Goal: Entertainment & Leisure: Browse casually

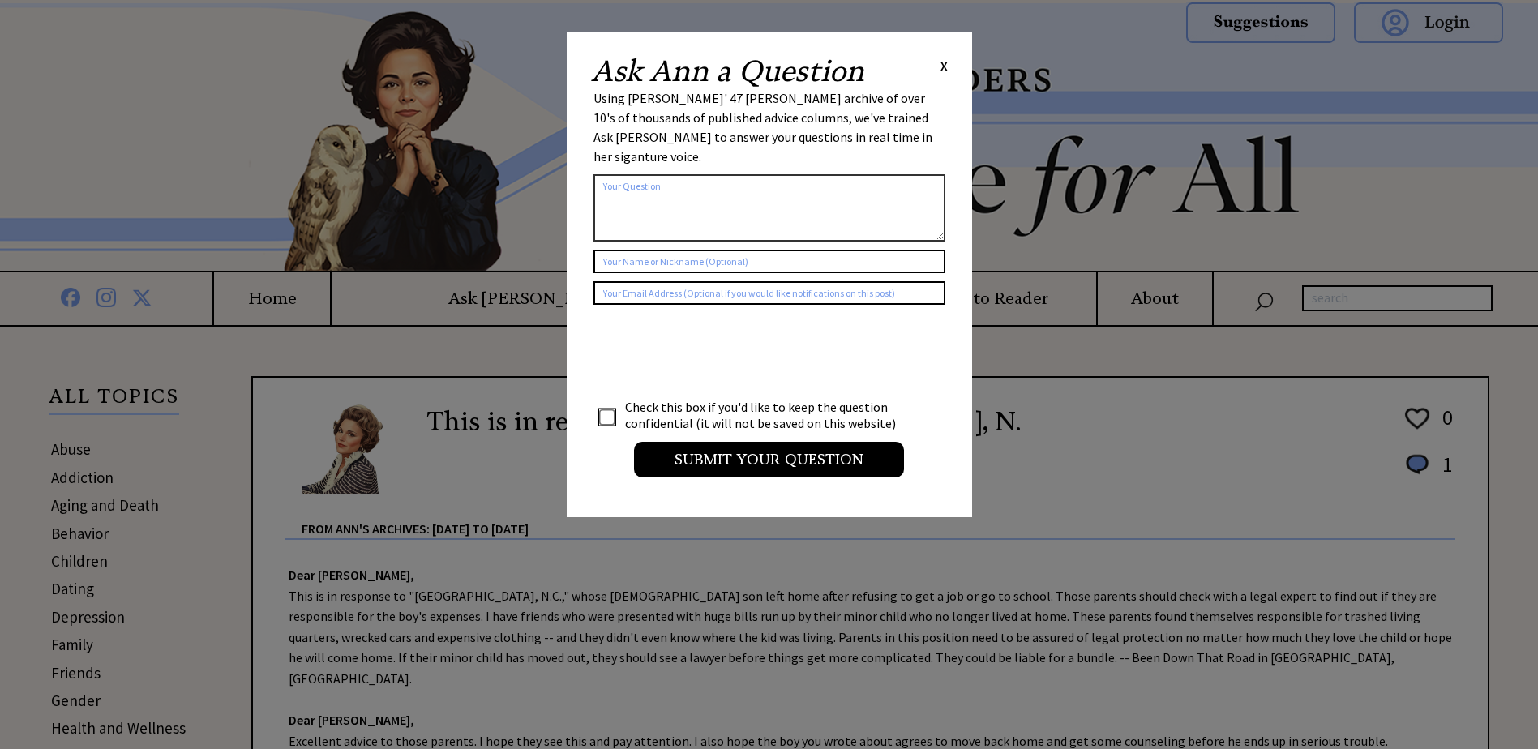
click at [944, 66] on span "X" at bounding box center [943, 66] width 7 height 16
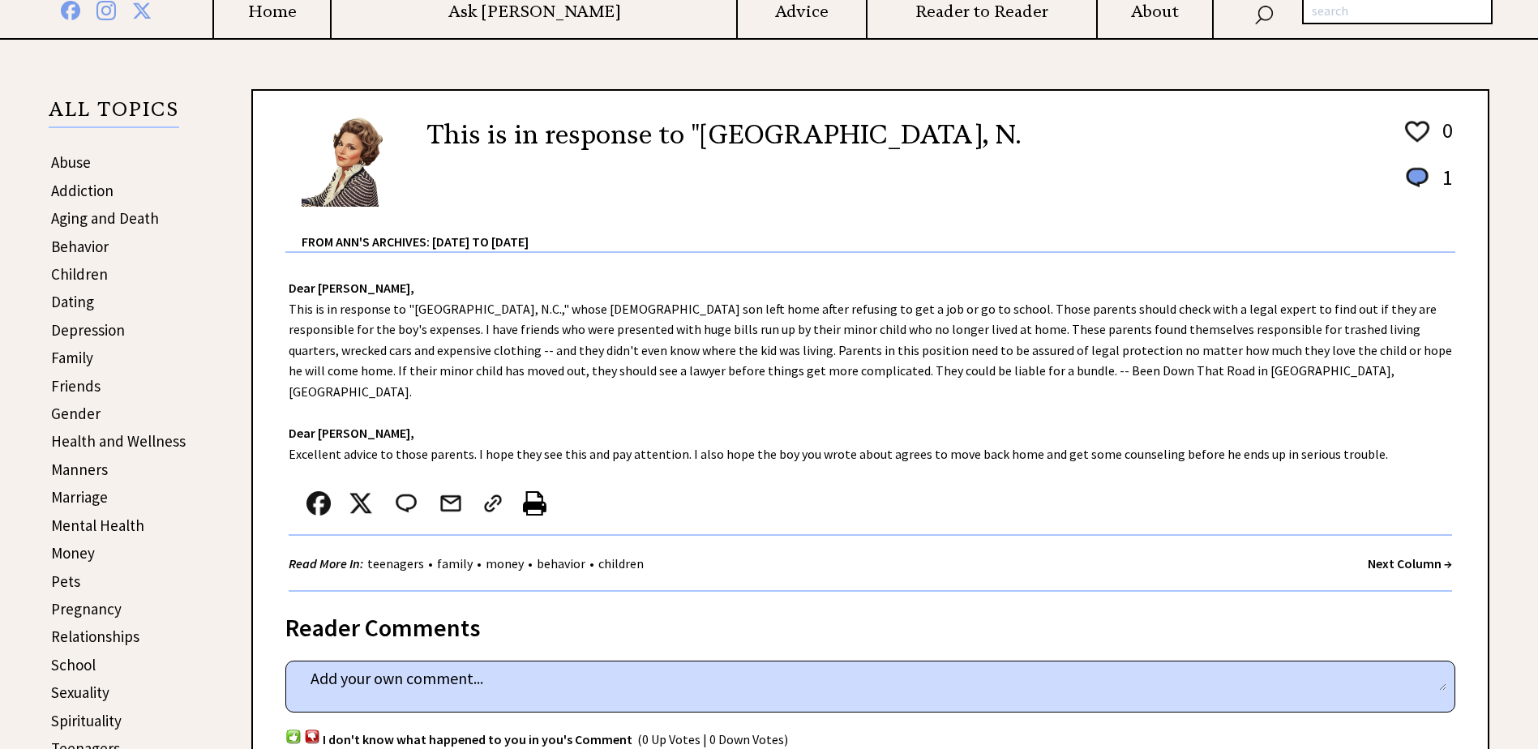
scroll to position [324, 0]
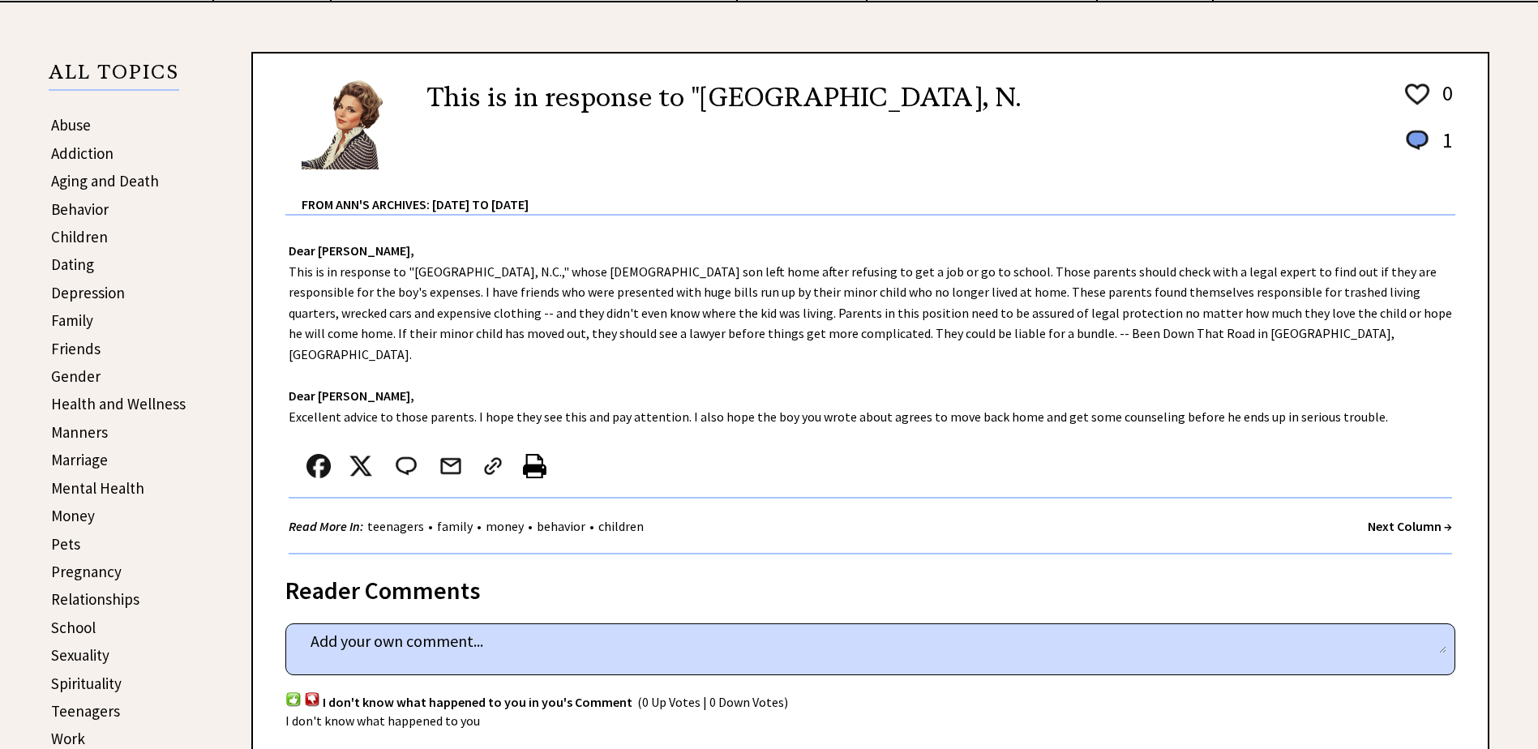
click at [1391, 518] on strong "Next Column →" at bounding box center [1410, 526] width 84 height 16
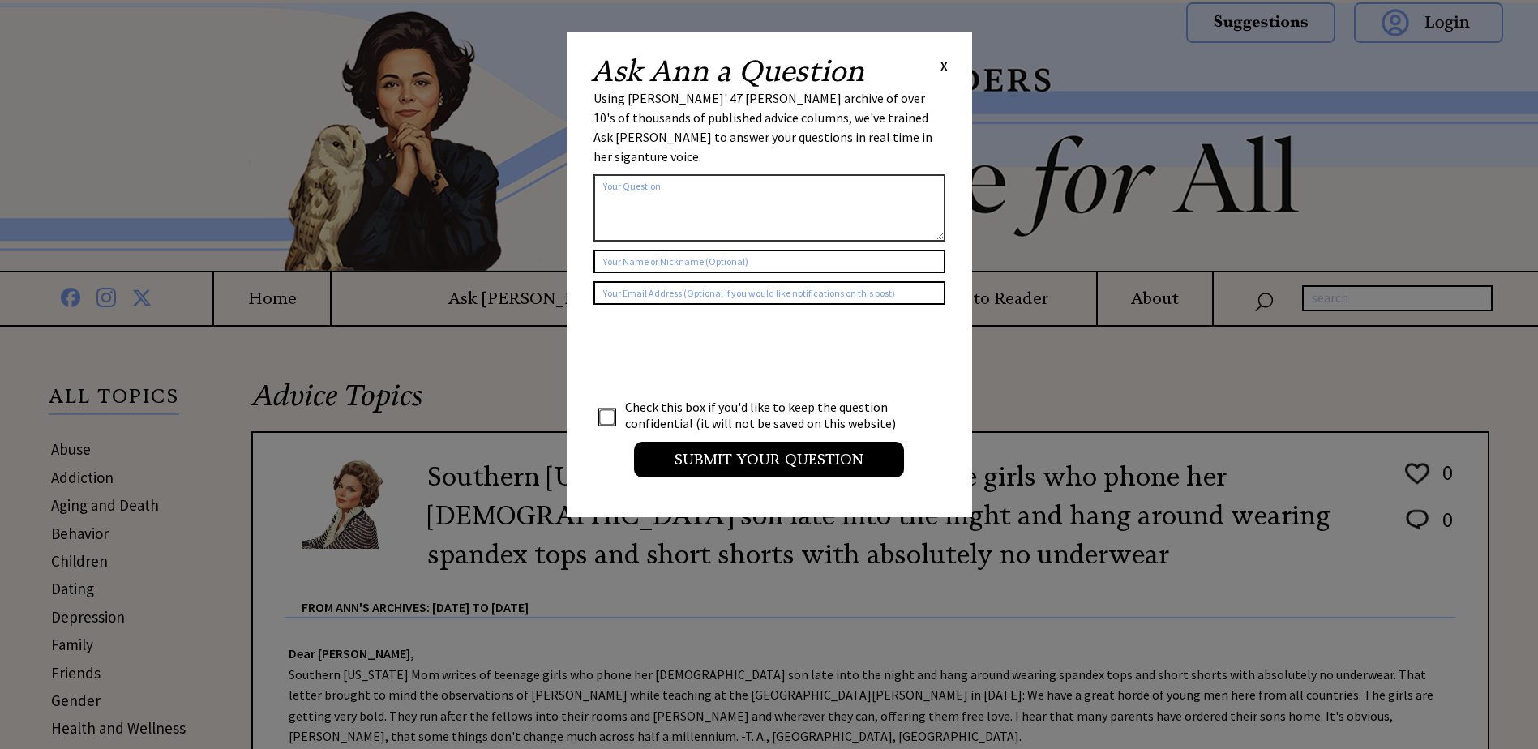
click at [941, 70] on span "X" at bounding box center [943, 66] width 7 height 16
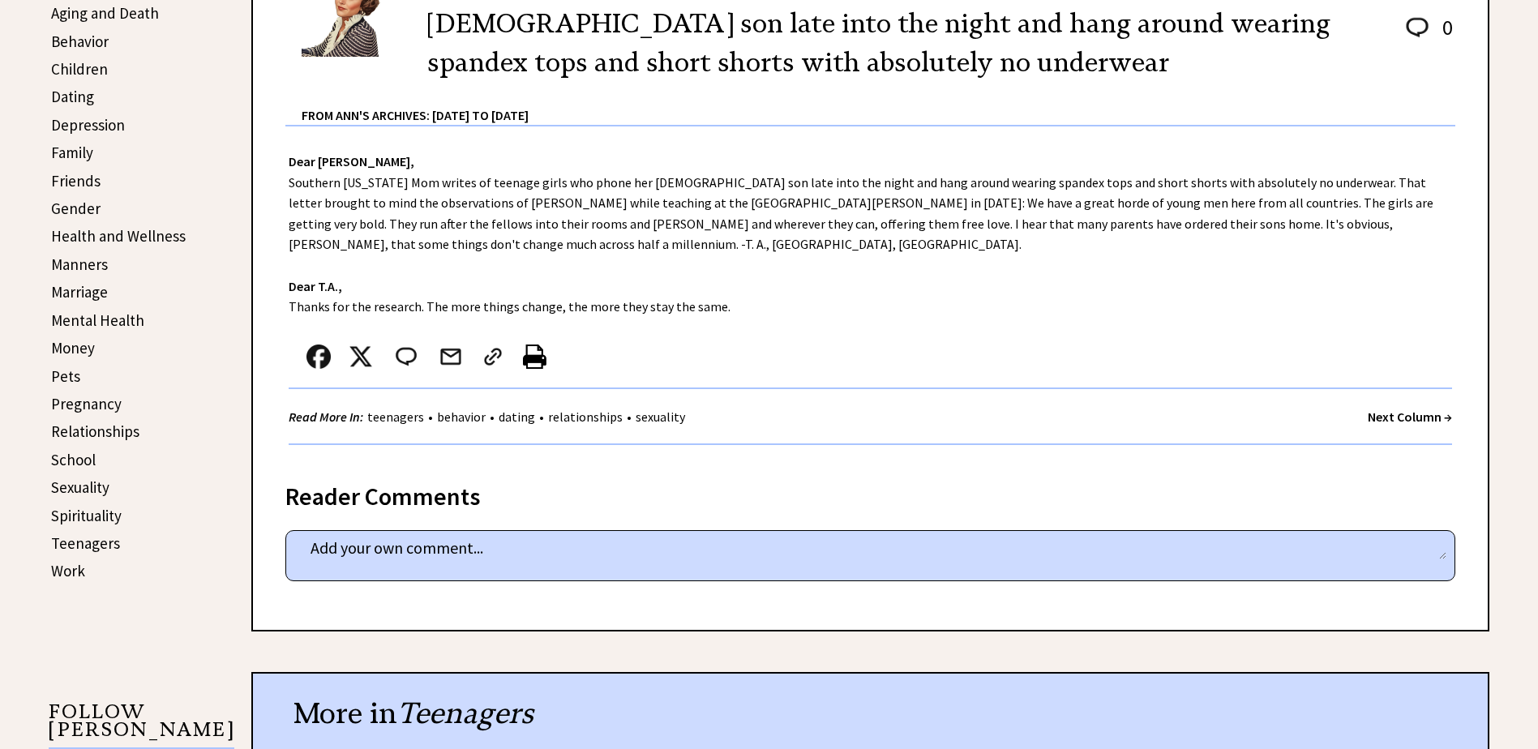
scroll to position [568, 0]
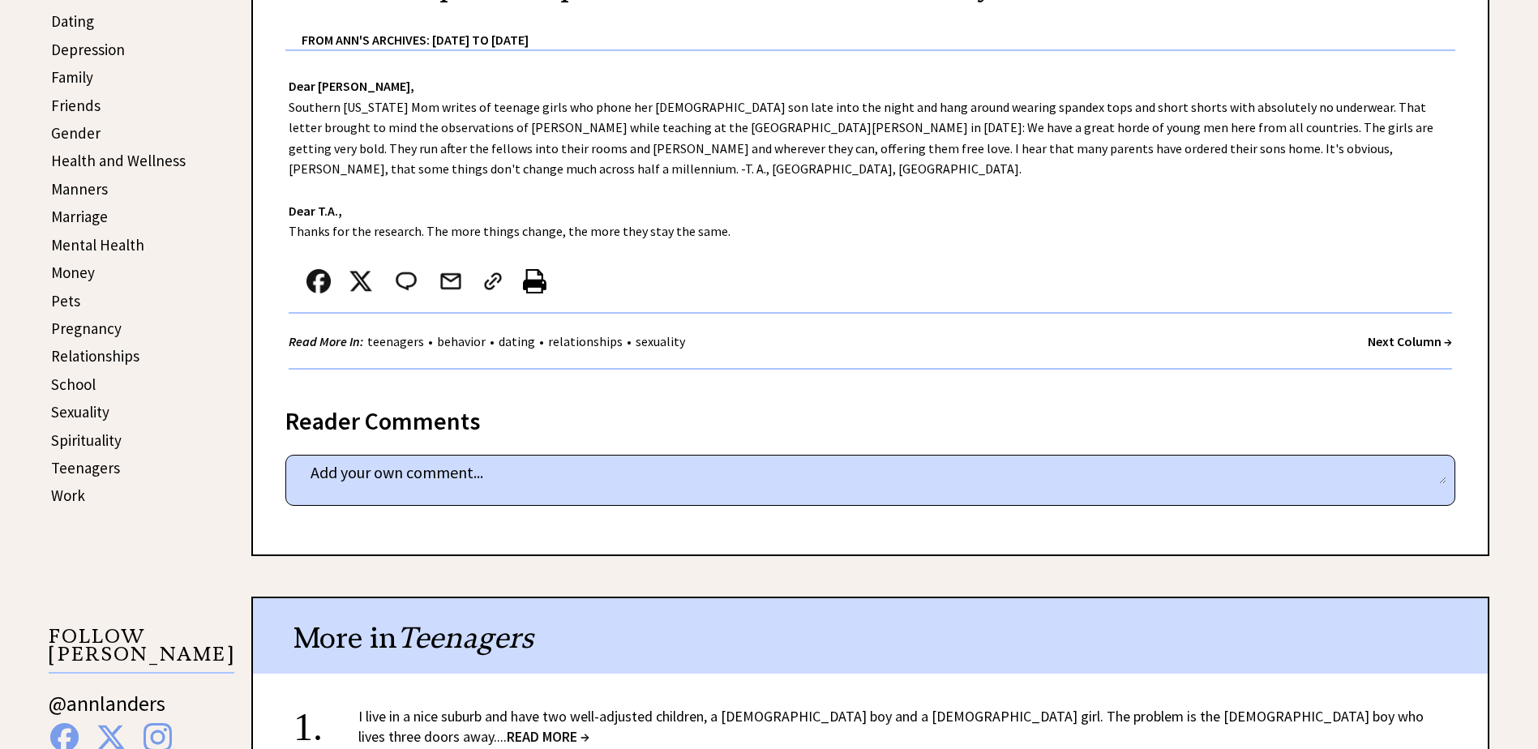
click at [1385, 342] on strong "Next Column →" at bounding box center [1410, 341] width 84 height 16
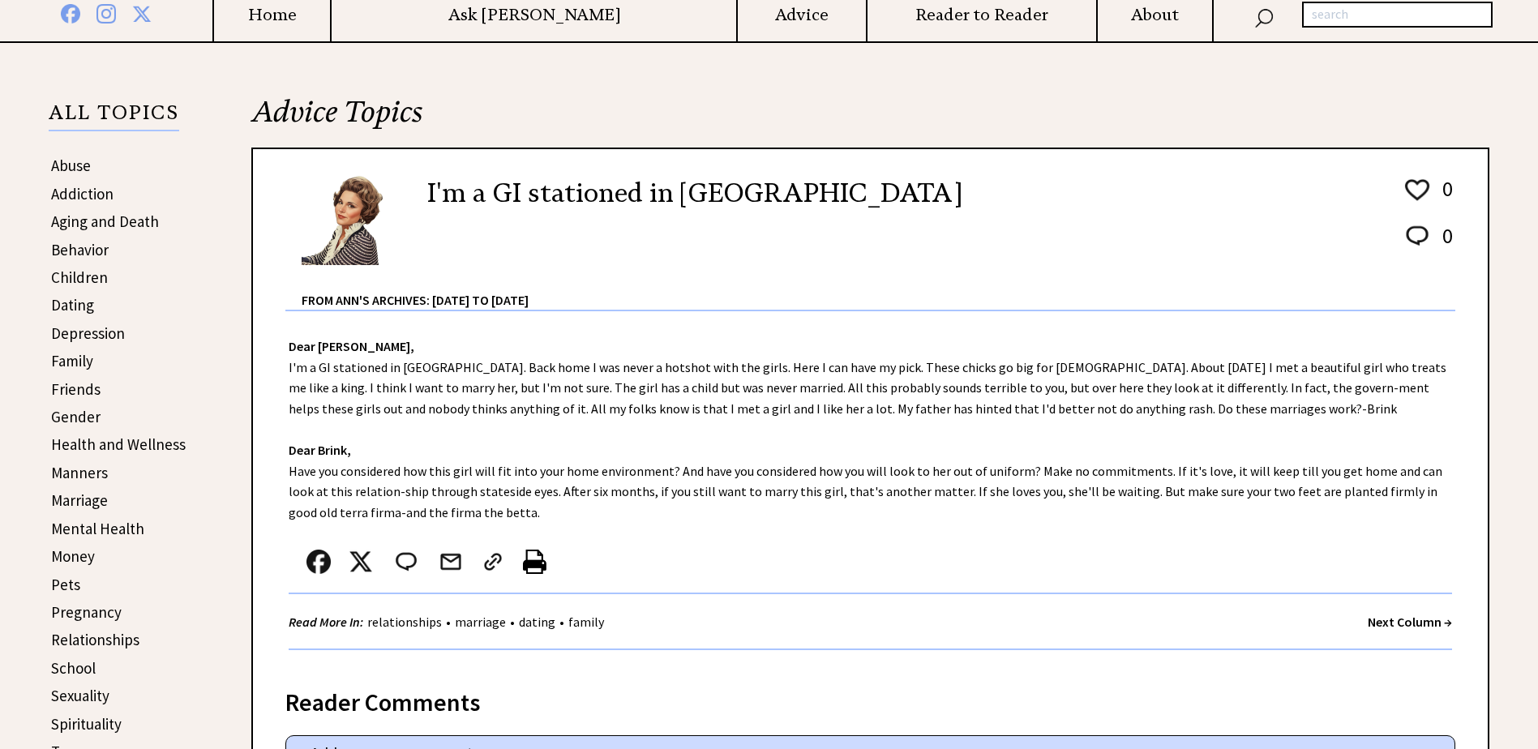
scroll to position [324, 0]
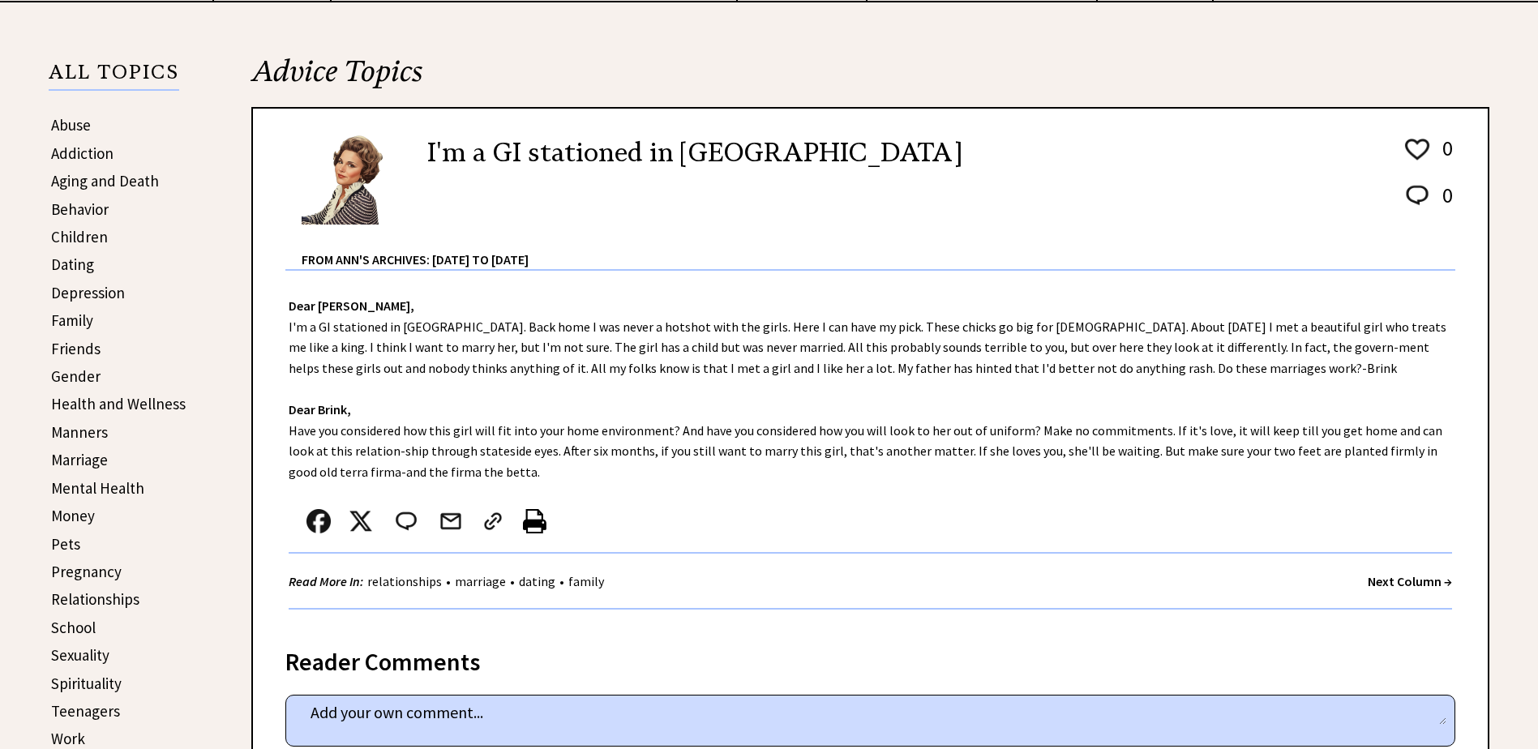
click at [1378, 578] on strong "Next Column →" at bounding box center [1410, 581] width 84 height 16
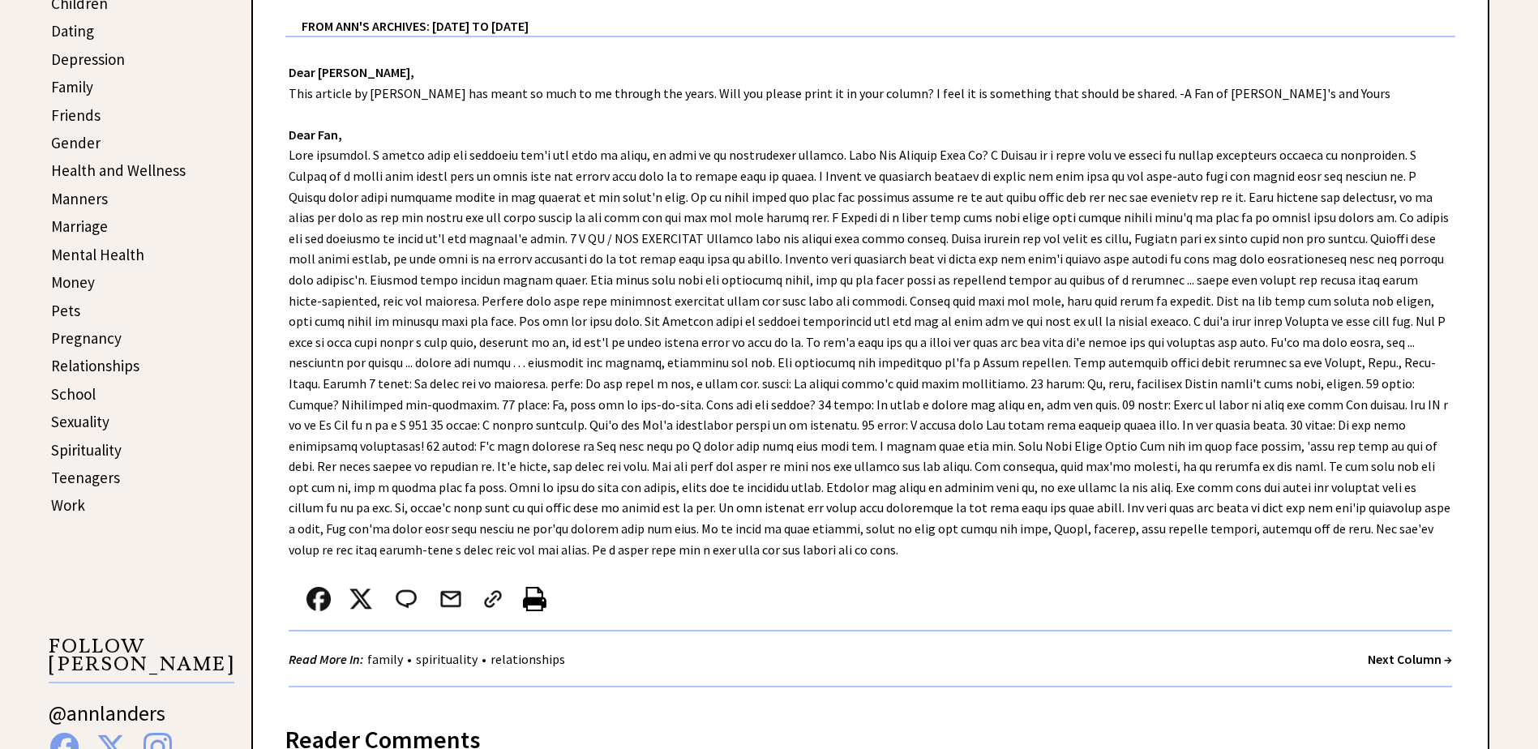
scroll to position [568, 0]
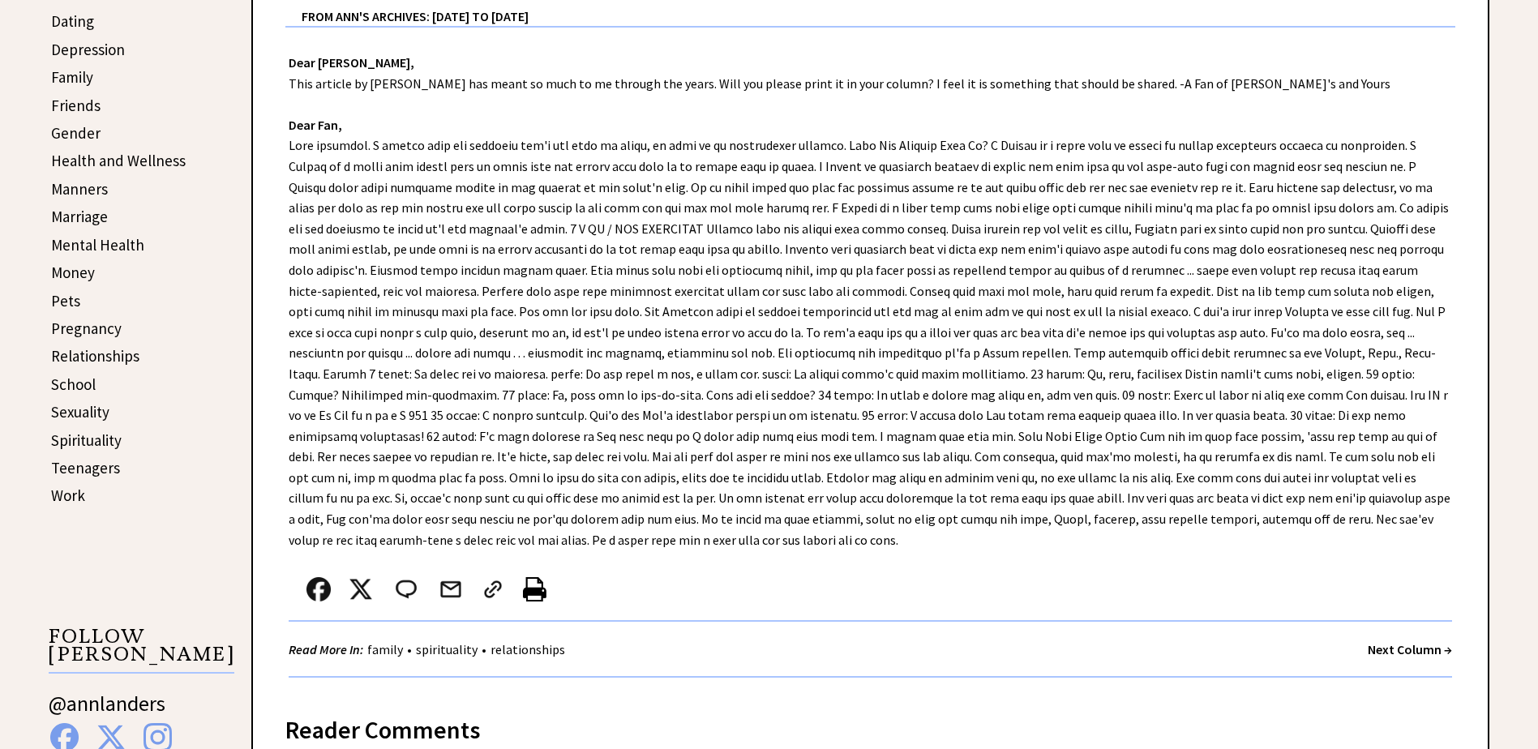
click at [1386, 646] on strong "Next Column →" at bounding box center [1410, 649] width 84 height 16
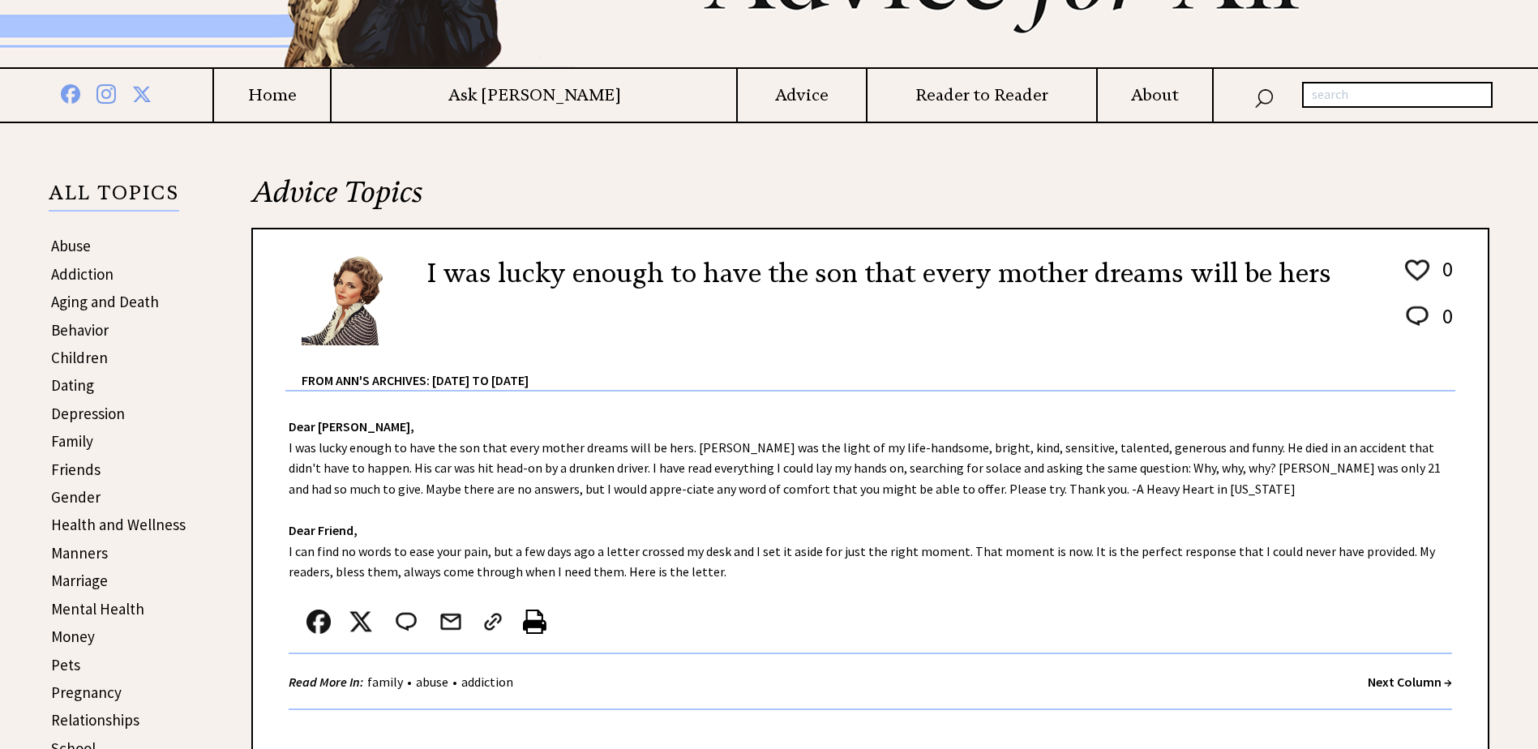
scroll to position [243, 0]
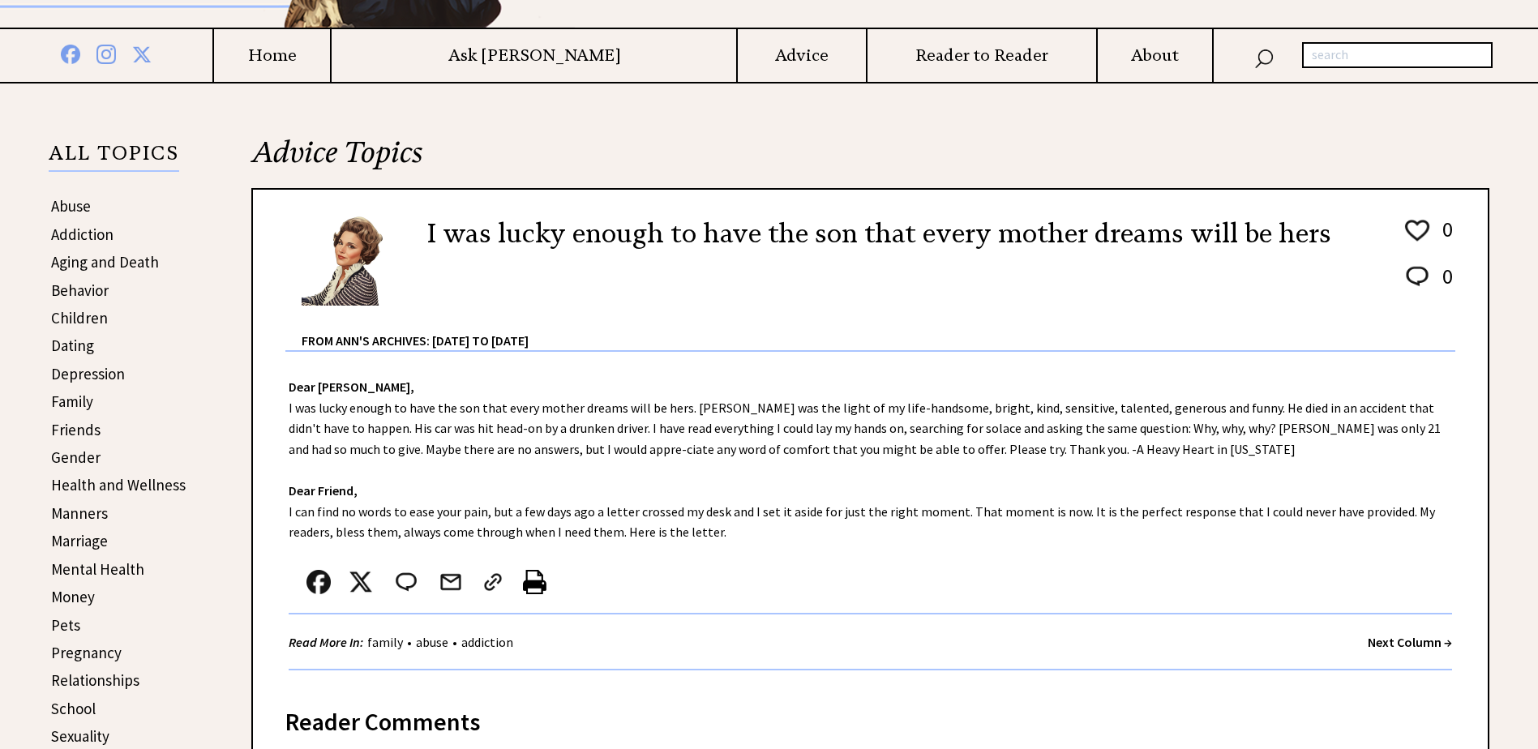
click at [1376, 641] on strong "Next Column →" at bounding box center [1410, 642] width 84 height 16
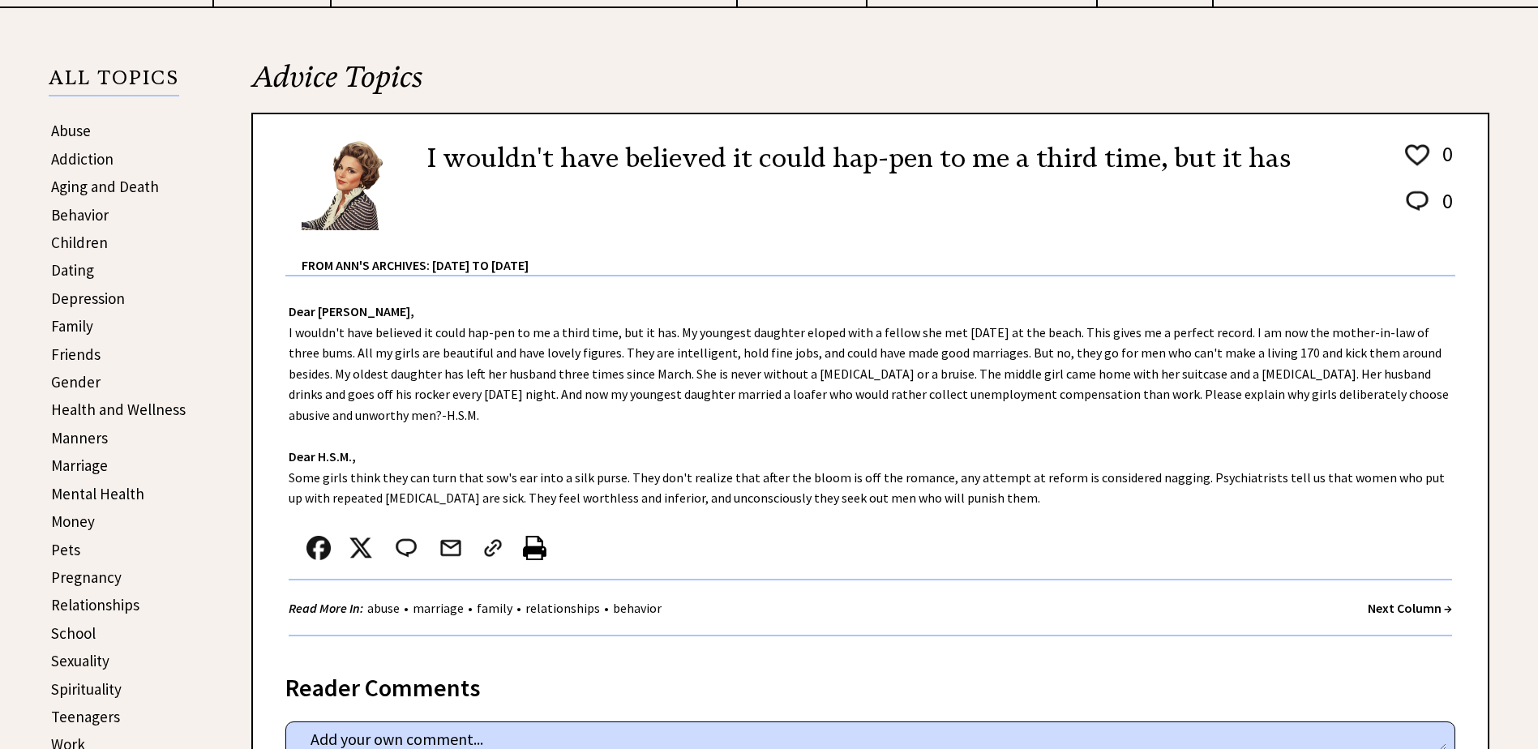
scroll to position [324, 0]
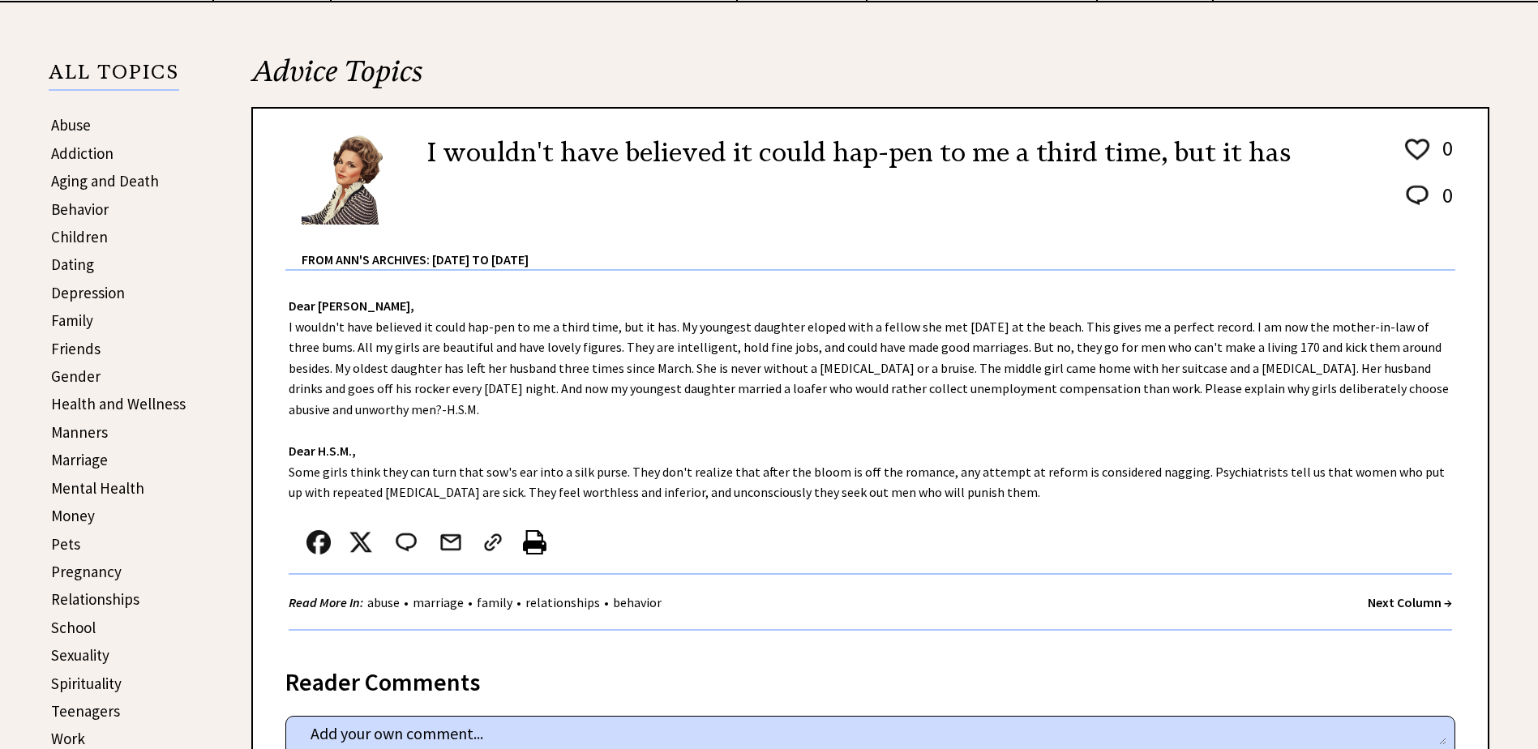
click at [1377, 602] on strong "Next Column →" at bounding box center [1410, 602] width 84 height 16
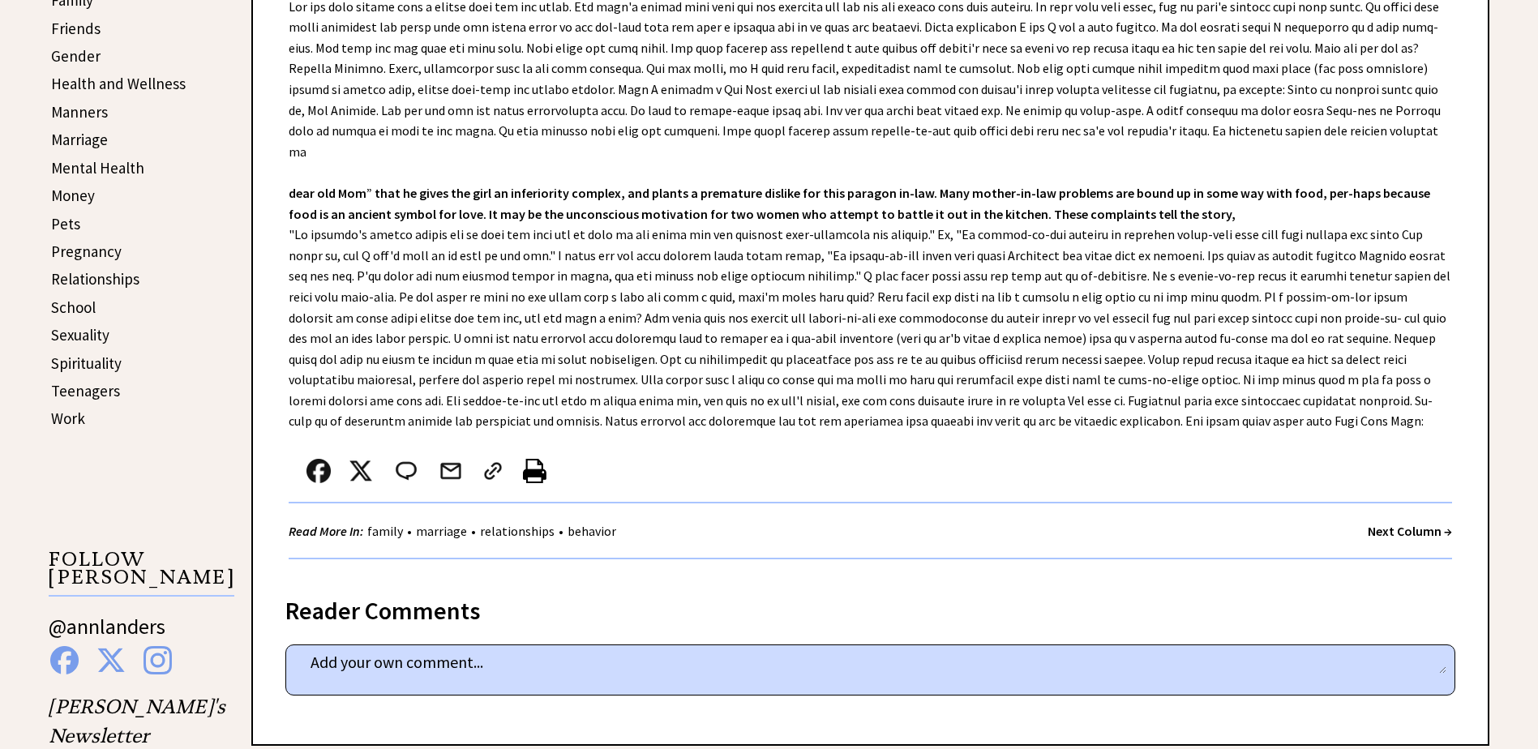
scroll to position [649, 0]
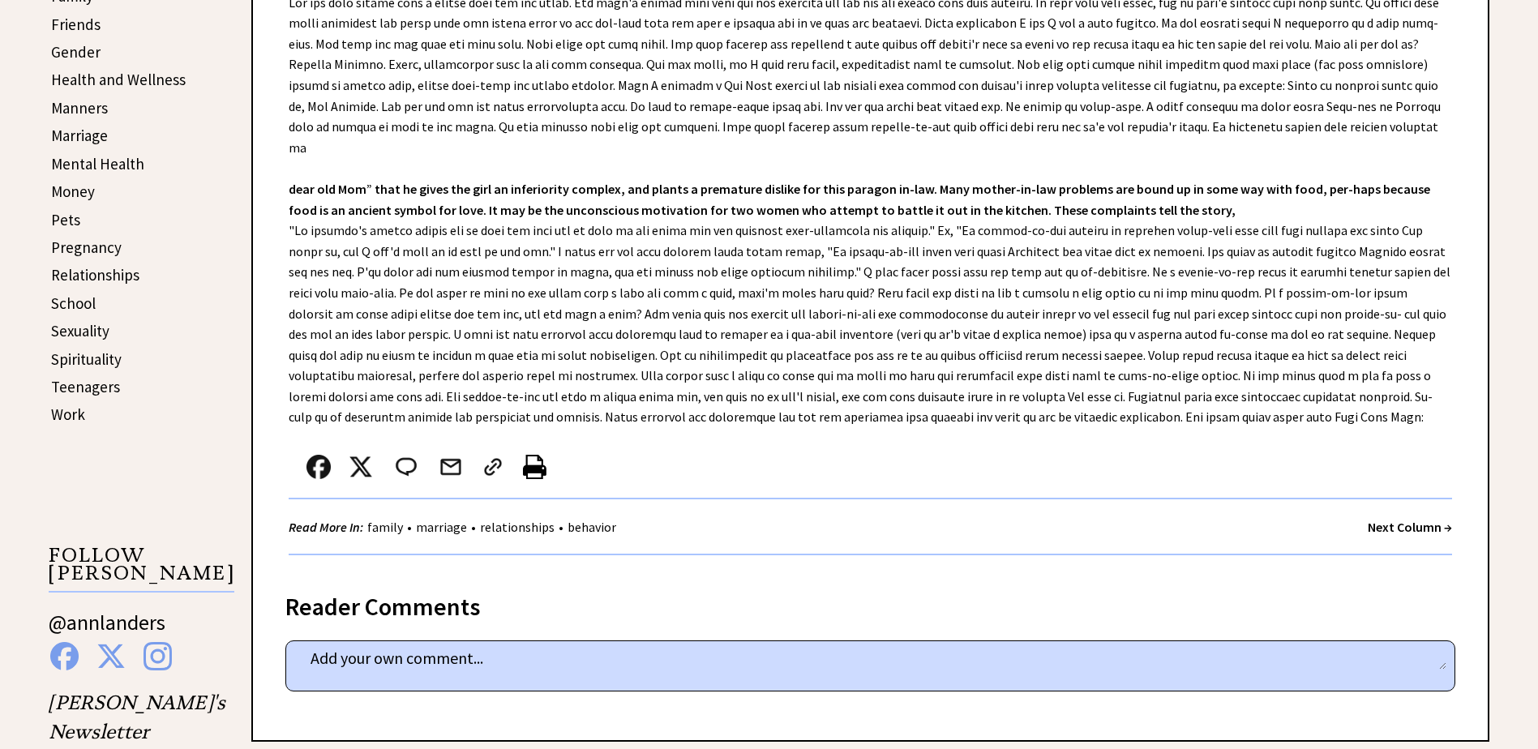
click at [1382, 519] on strong "Next Column →" at bounding box center [1410, 527] width 84 height 16
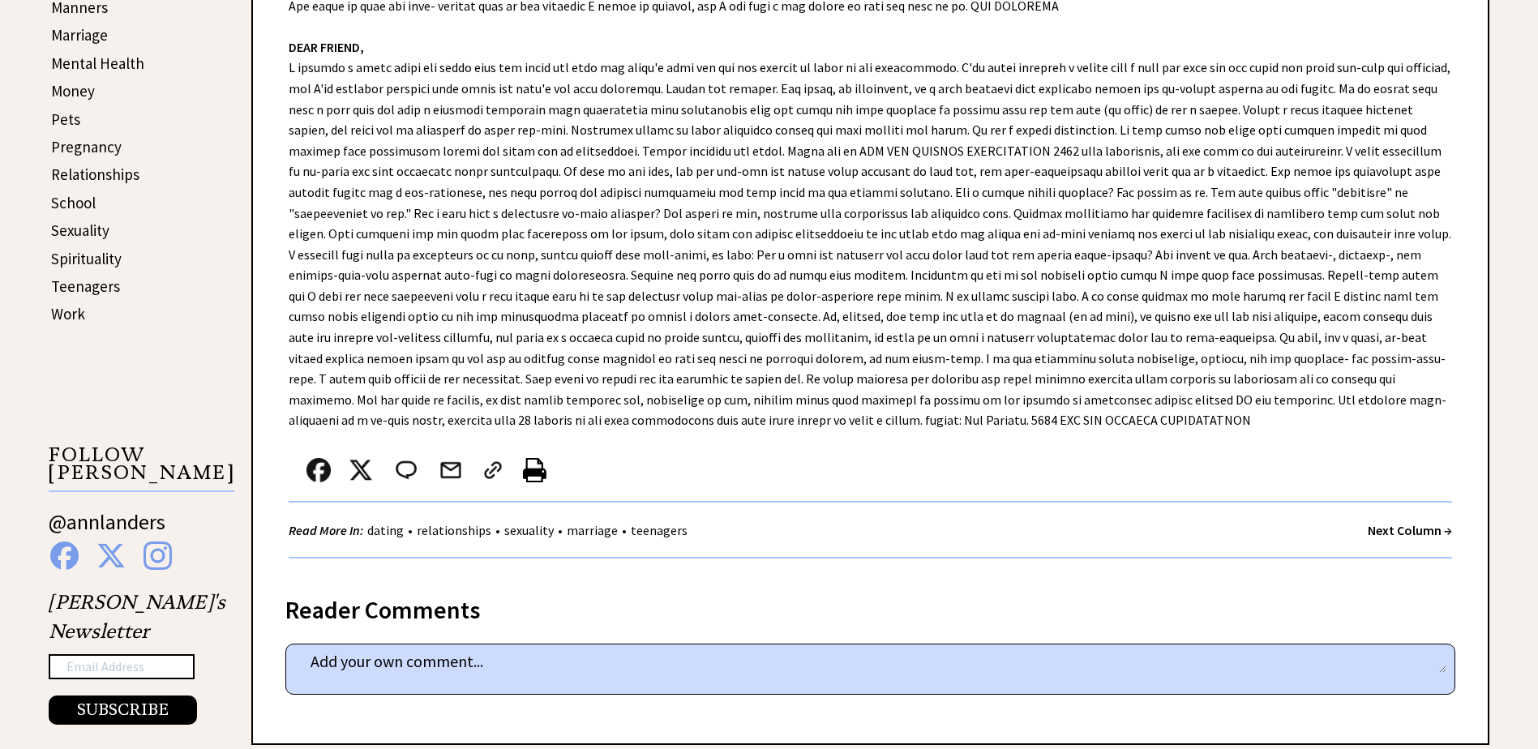
scroll to position [1054, 0]
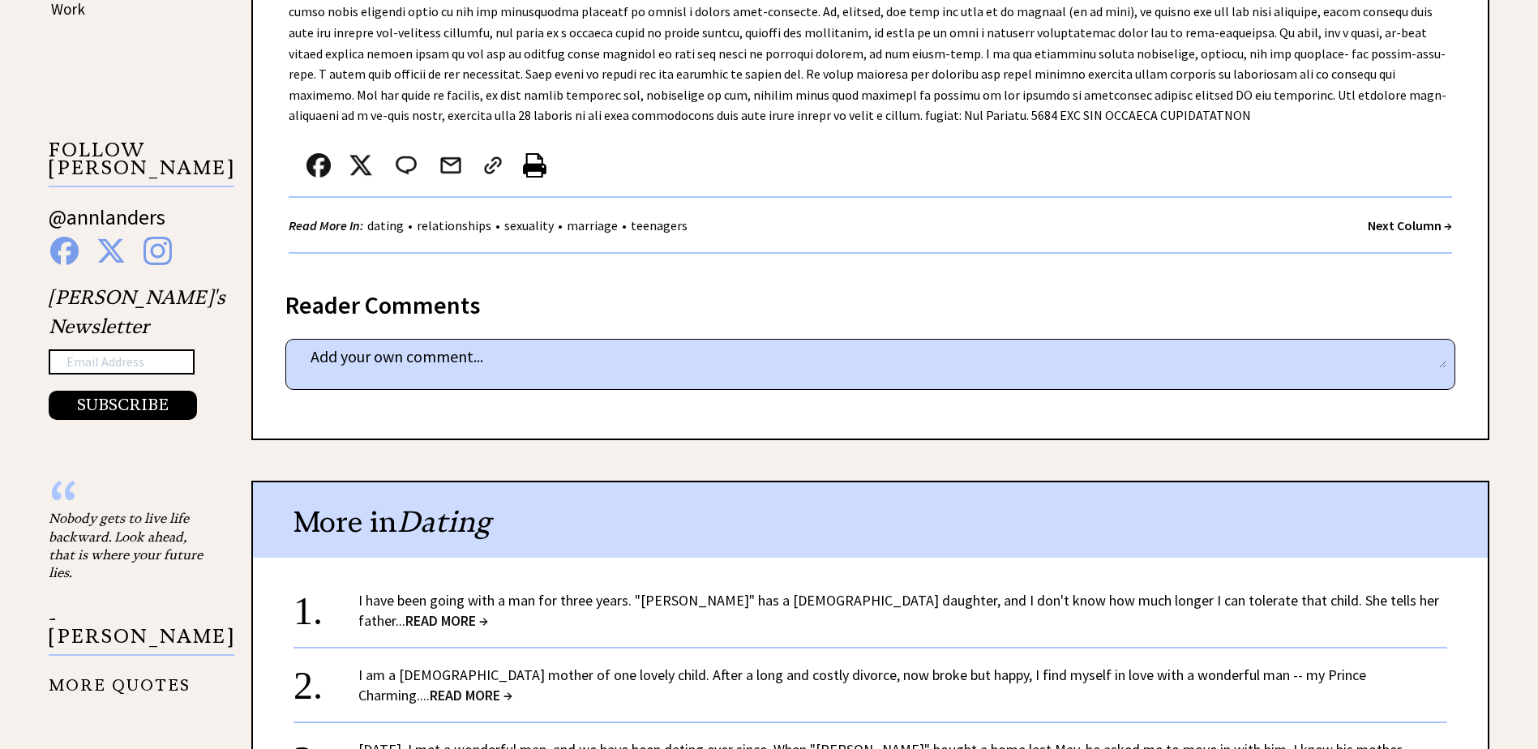
click at [1389, 221] on strong "Next Column →" at bounding box center [1410, 225] width 84 height 16
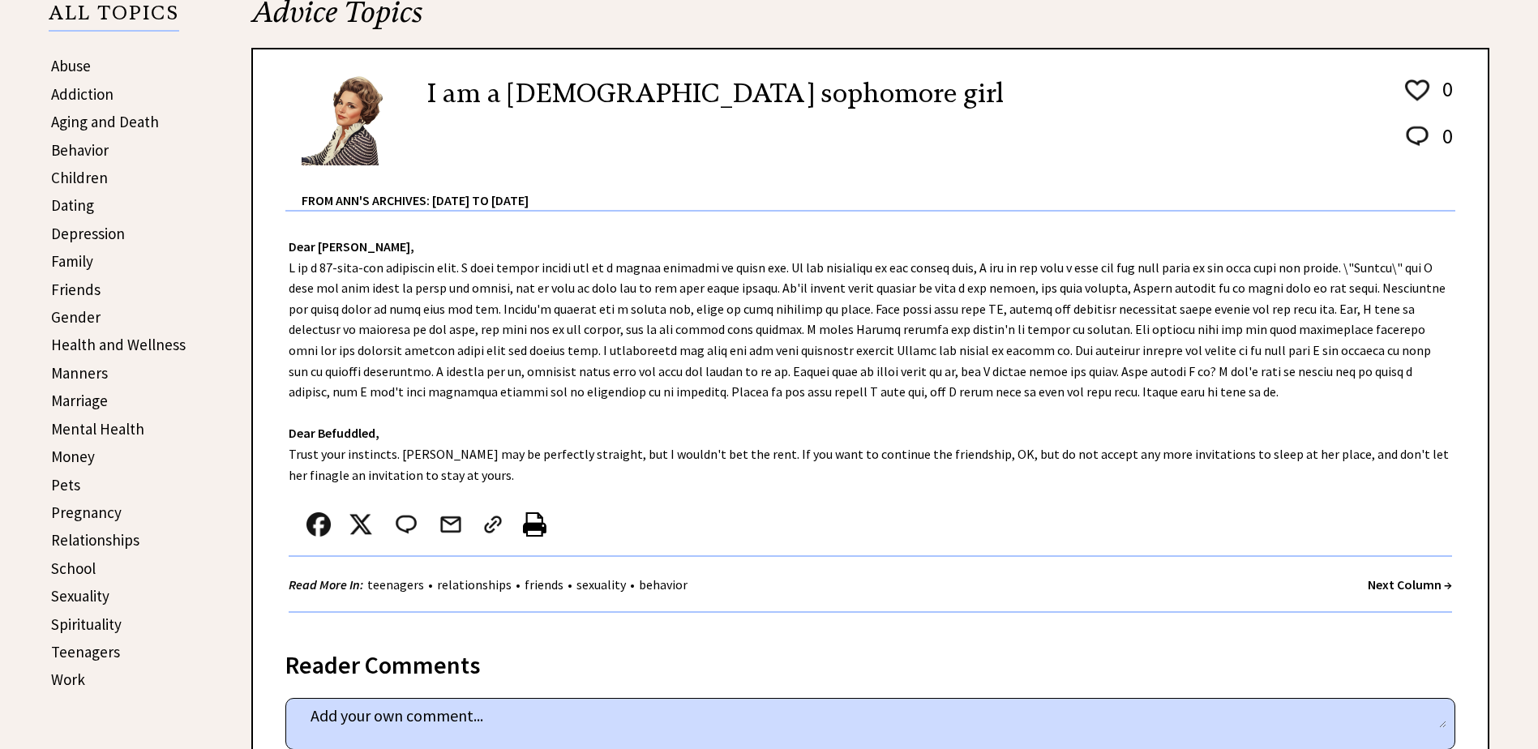
scroll to position [405, 0]
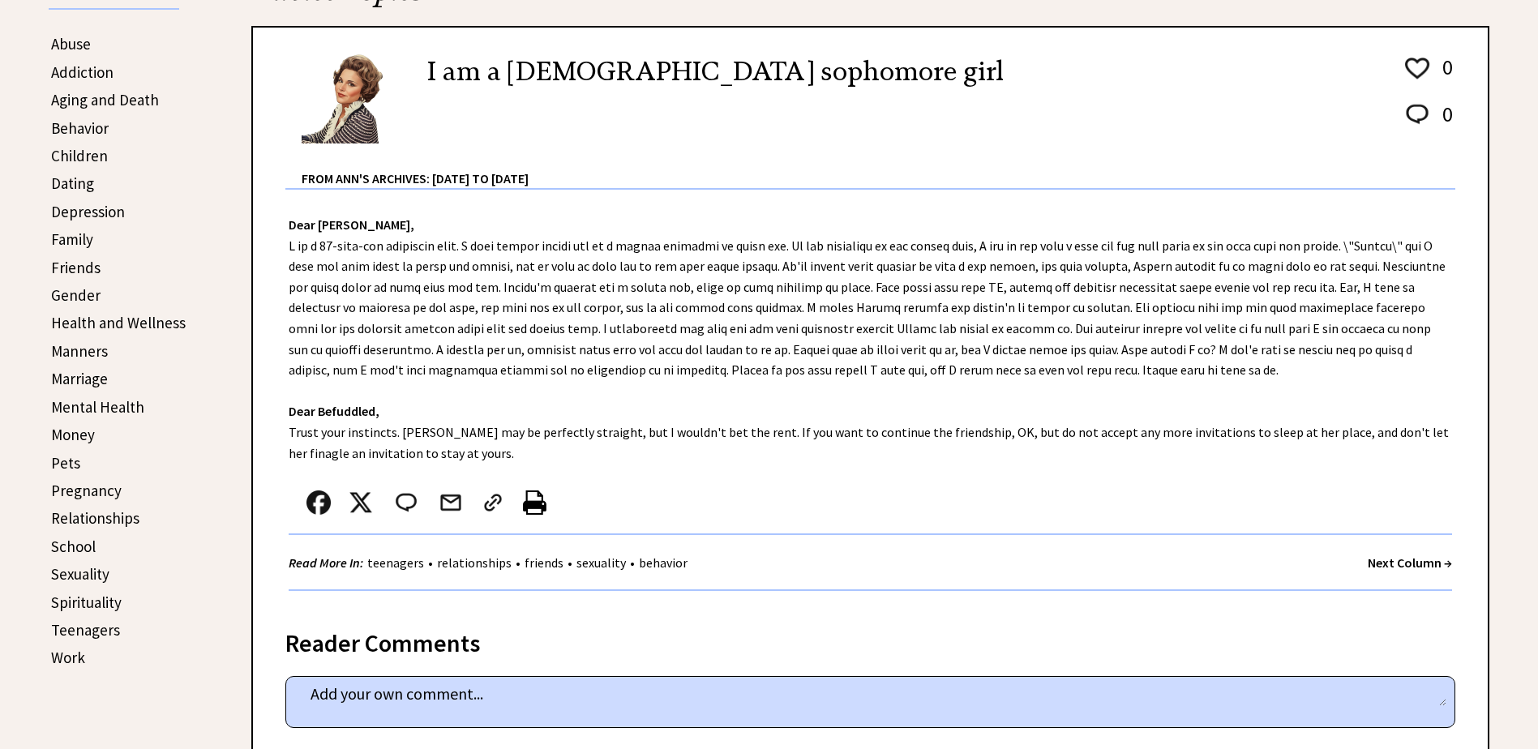
click at [72, 436] on link "Money" at bounding box center [73, 434] width 44 height 19
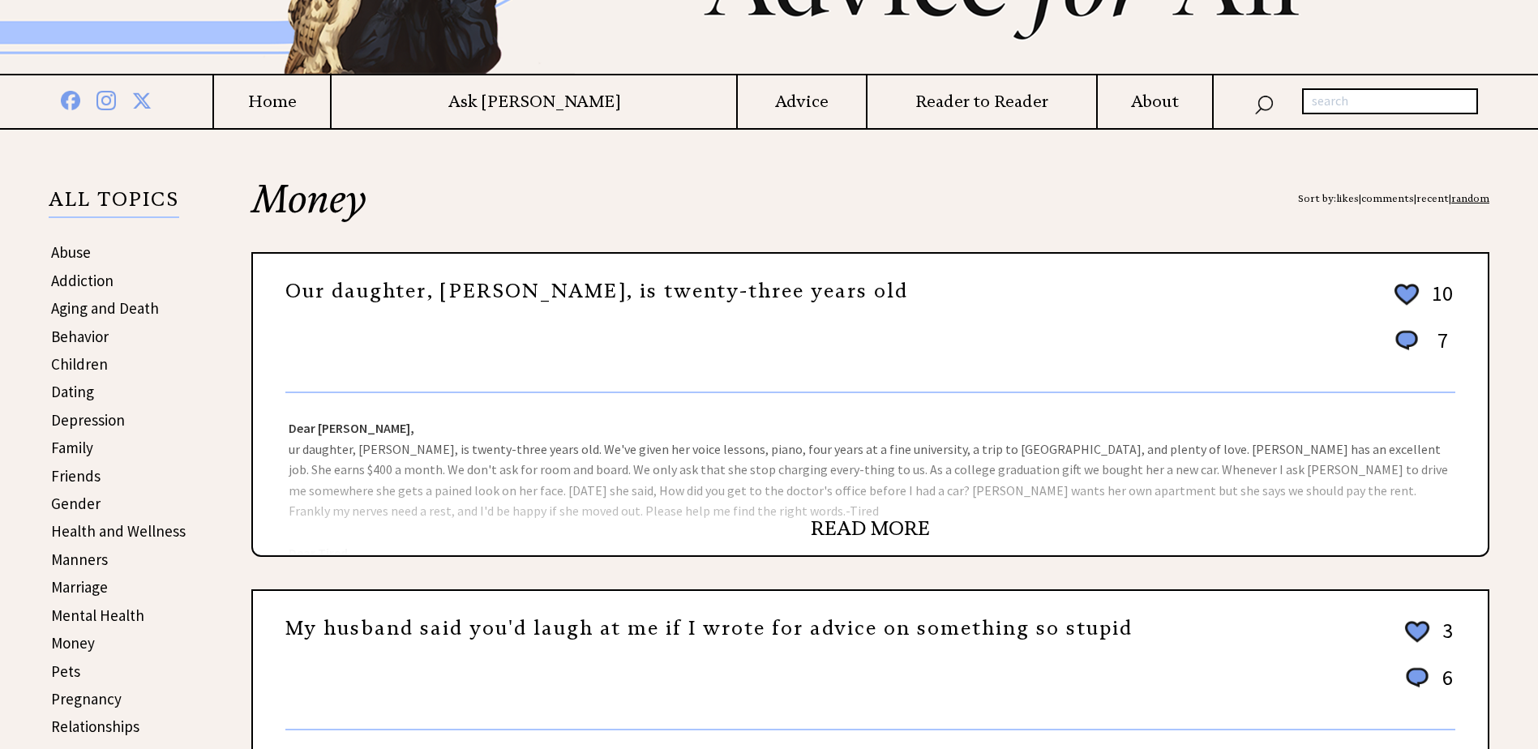
scroll to position [243, 0]
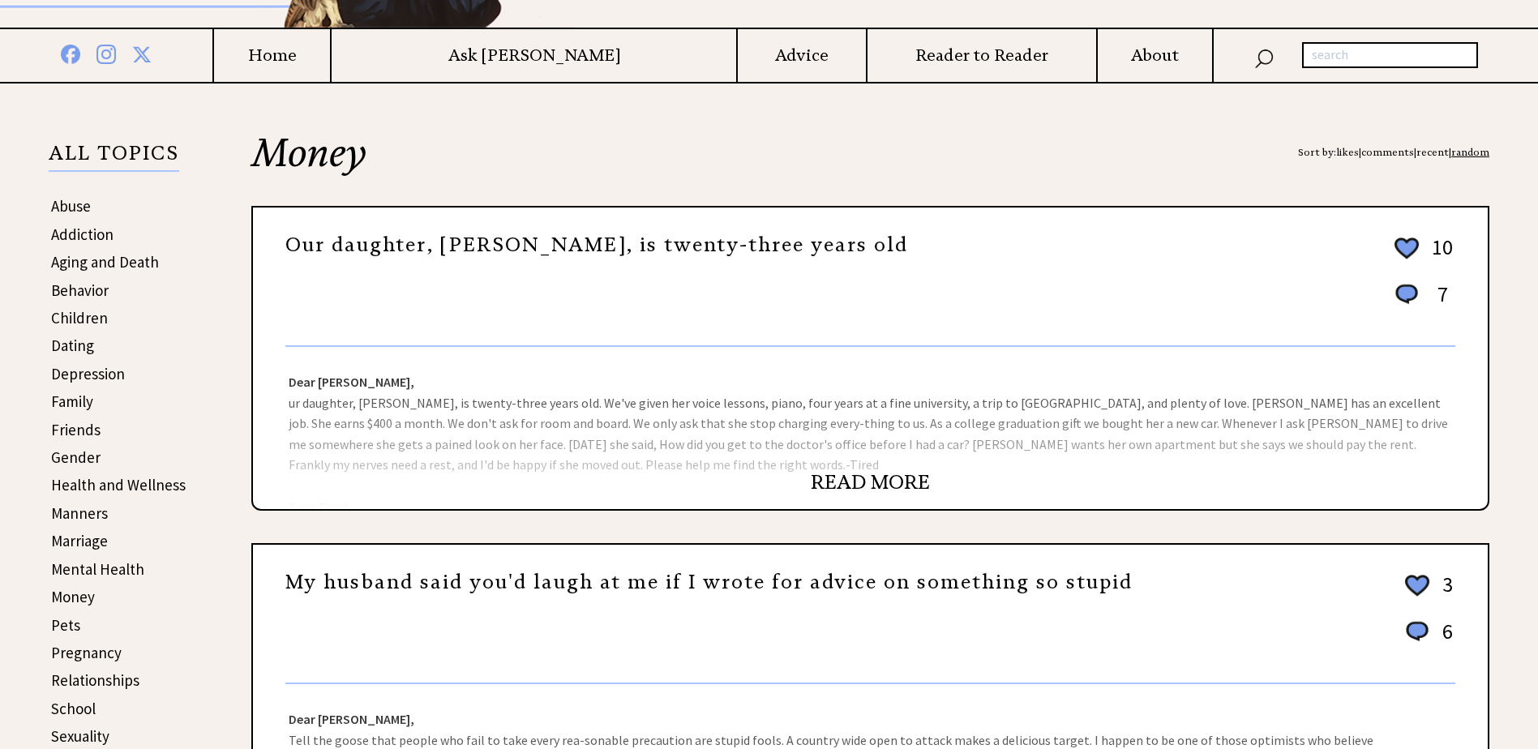
click at [871, 482] on link "READ MORE" at bounding box center [870, 482] width 119 height 24
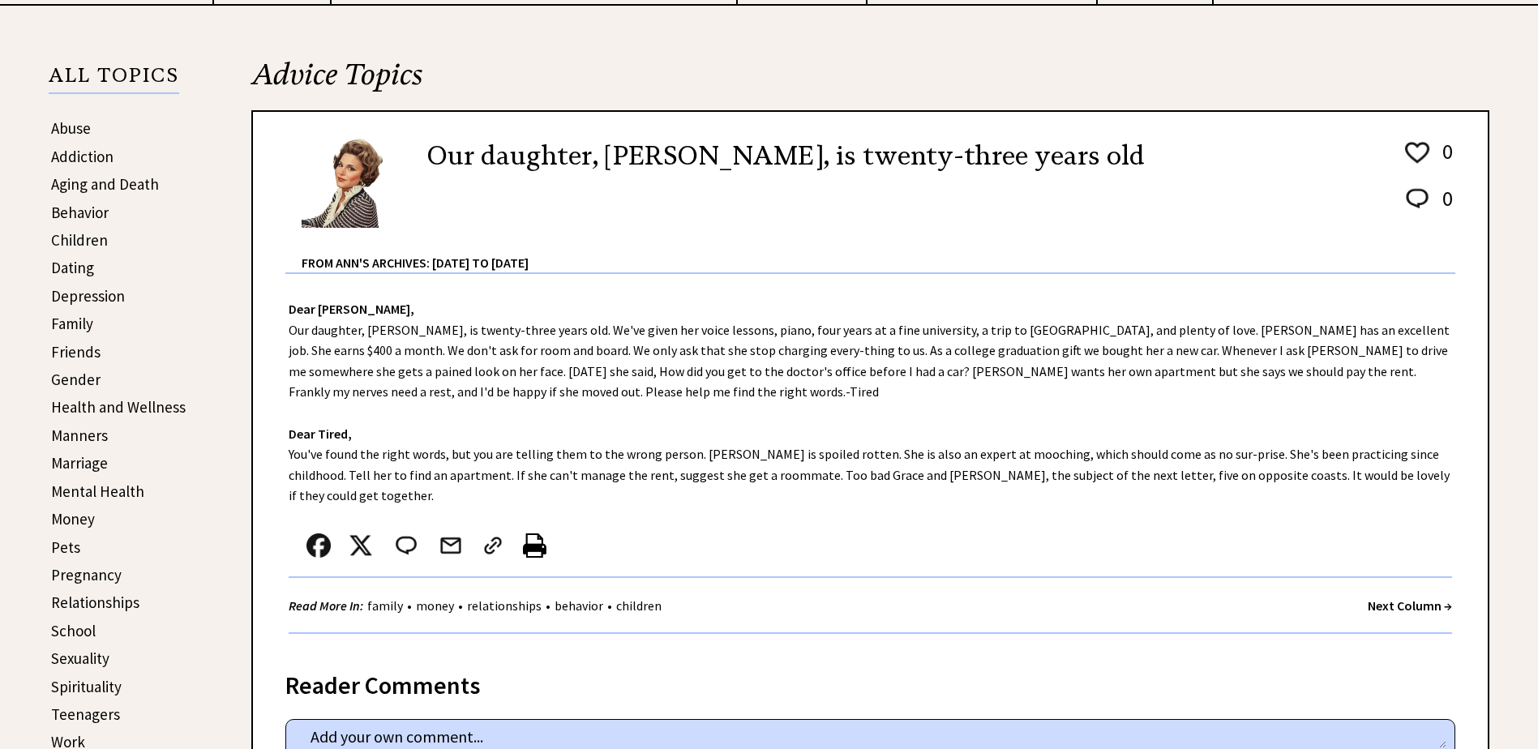
scroll to position [324, 0]
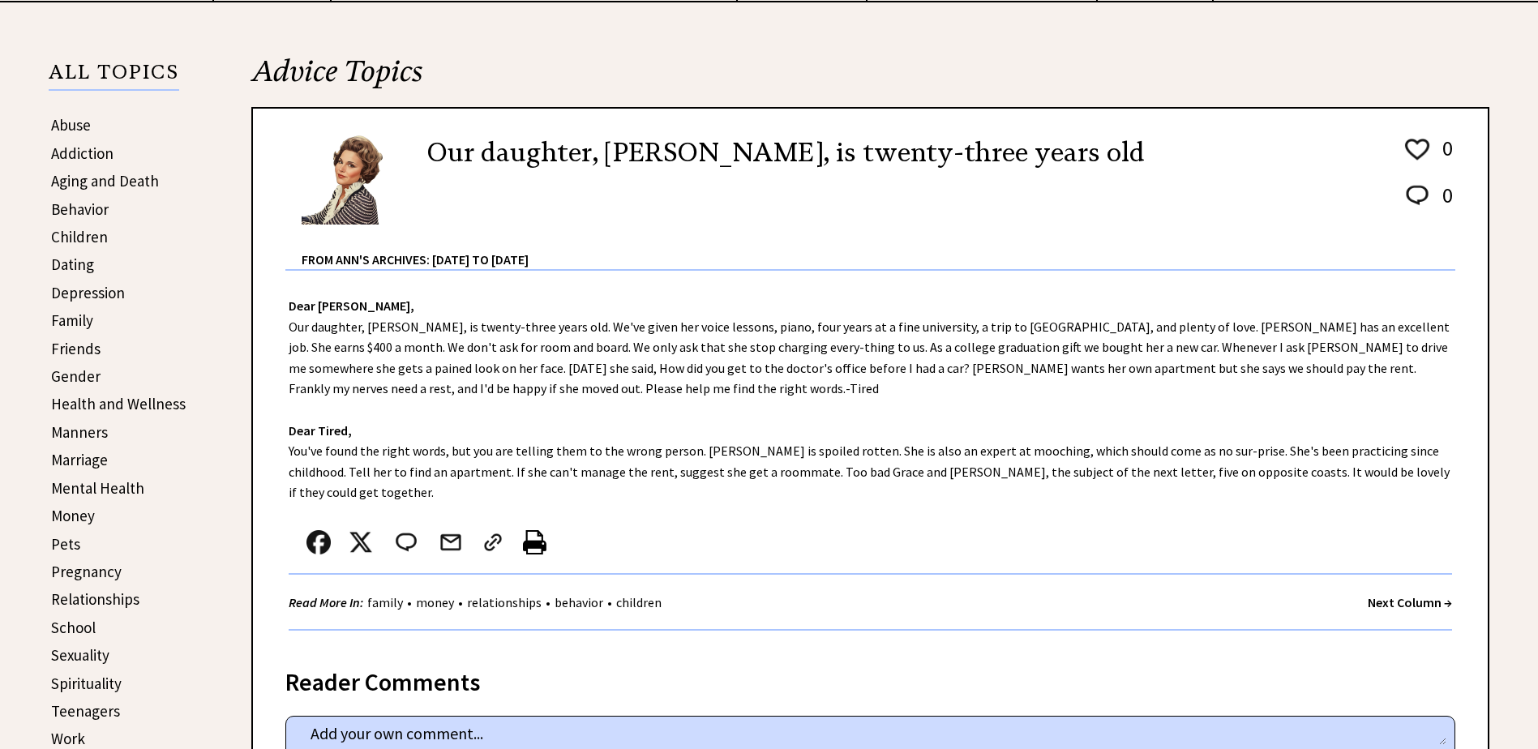
click at [1372, 594] on strong "Next Column →" at bounding box center [1410, 602] width 84 height 16
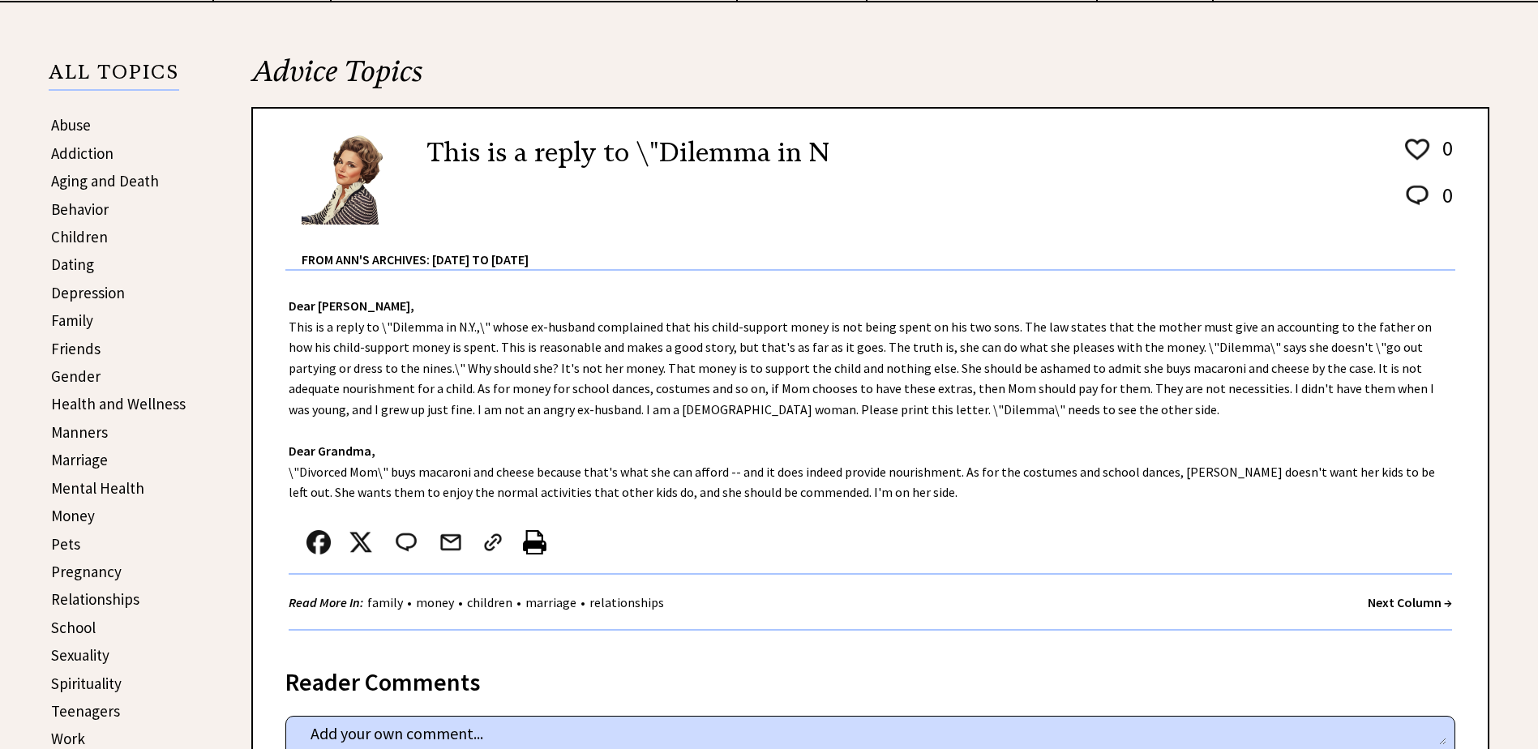
scroll to position [486, 0]
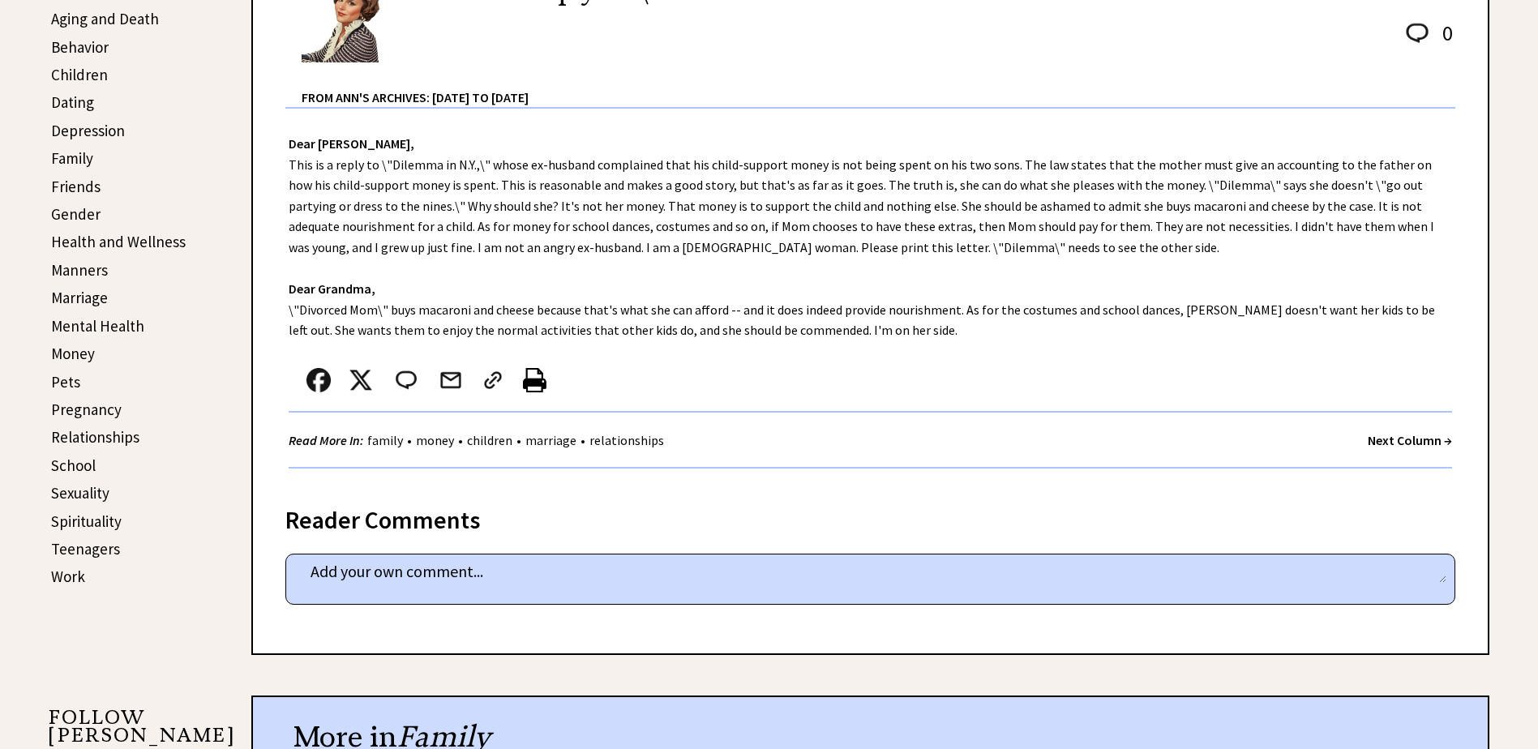
click at [1399, 438] on strong "Next Column →" at bounding box center [1410, 440] width 84 height 16
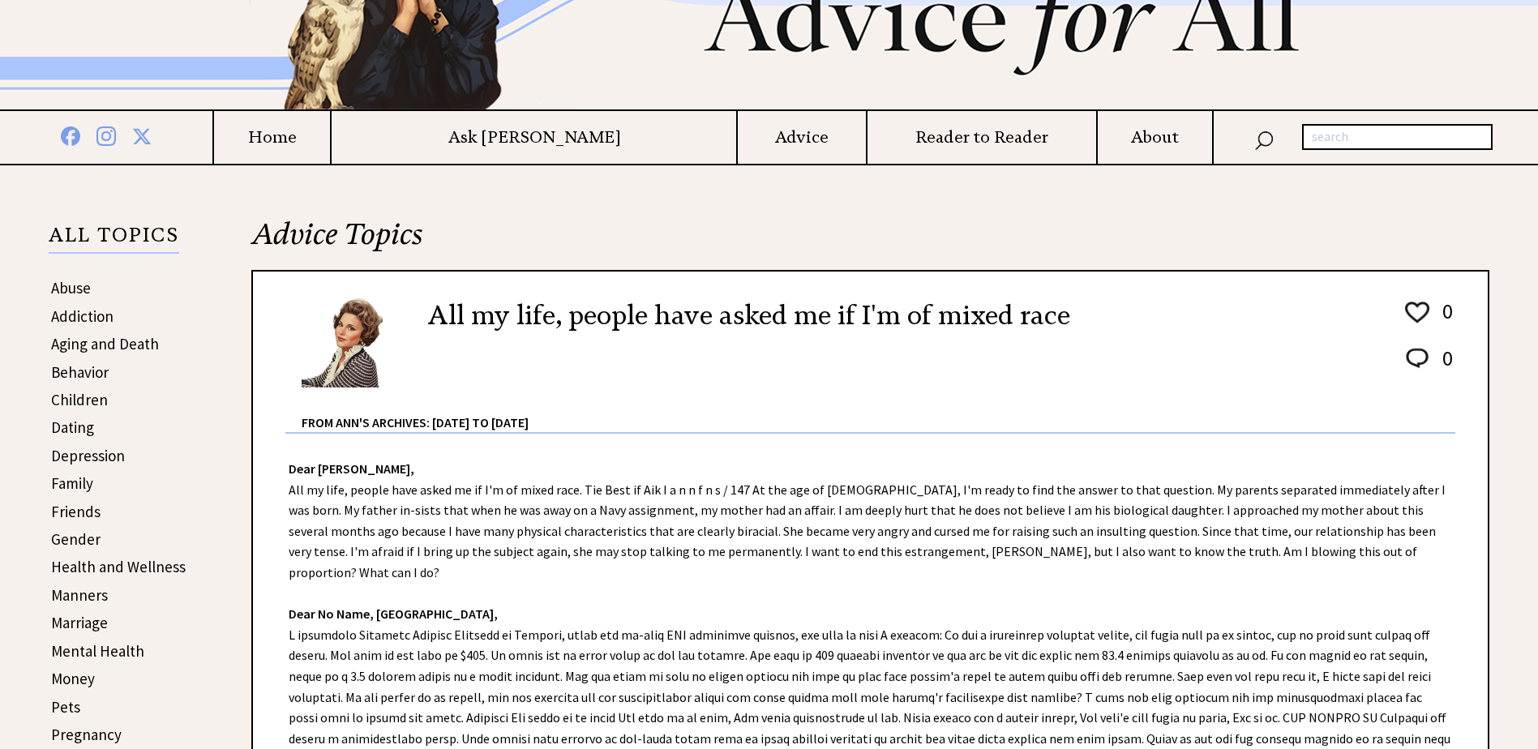
scroll to position [324, 0]
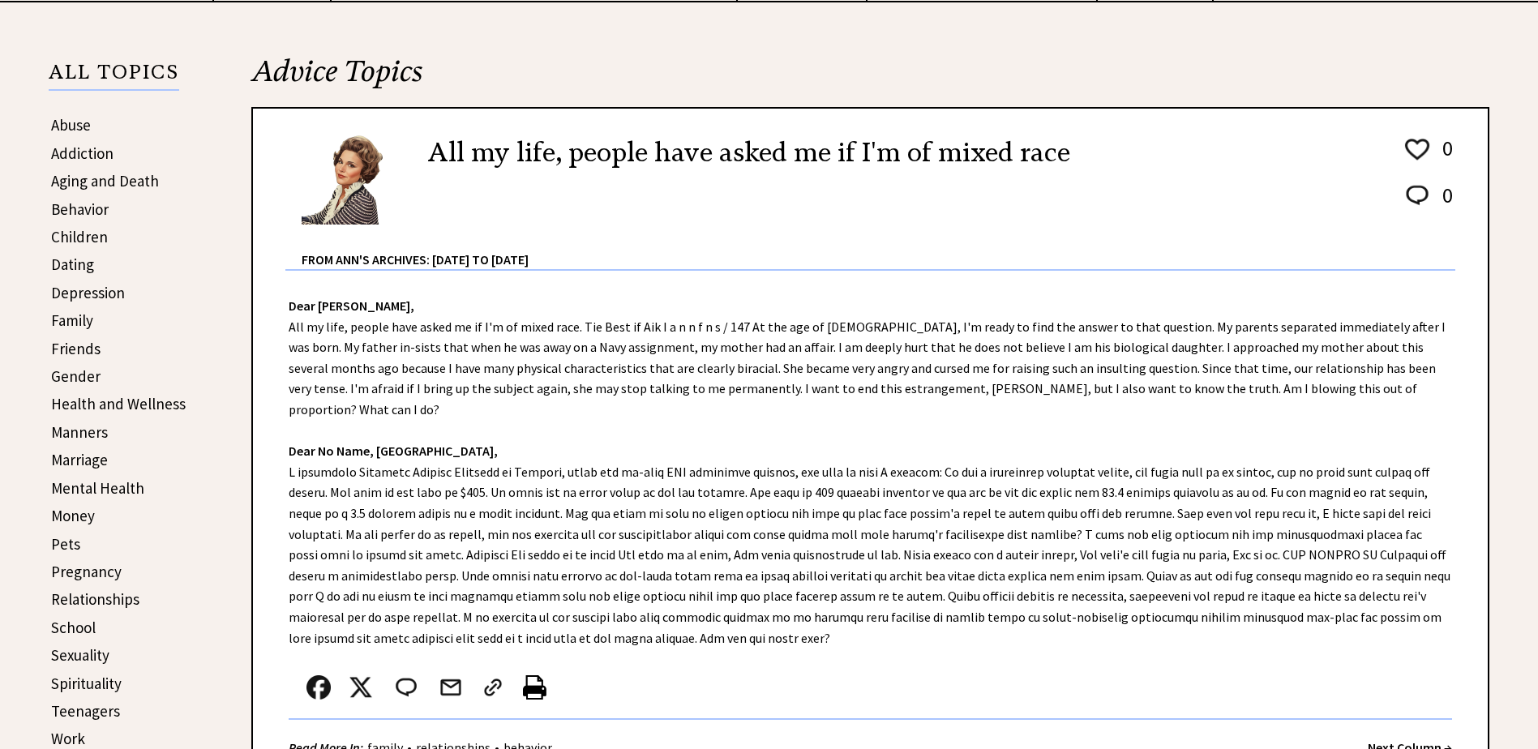
click at [1369, 739] on strong "Next Column →" at bounding box center [1410, 747] width 84 height 16
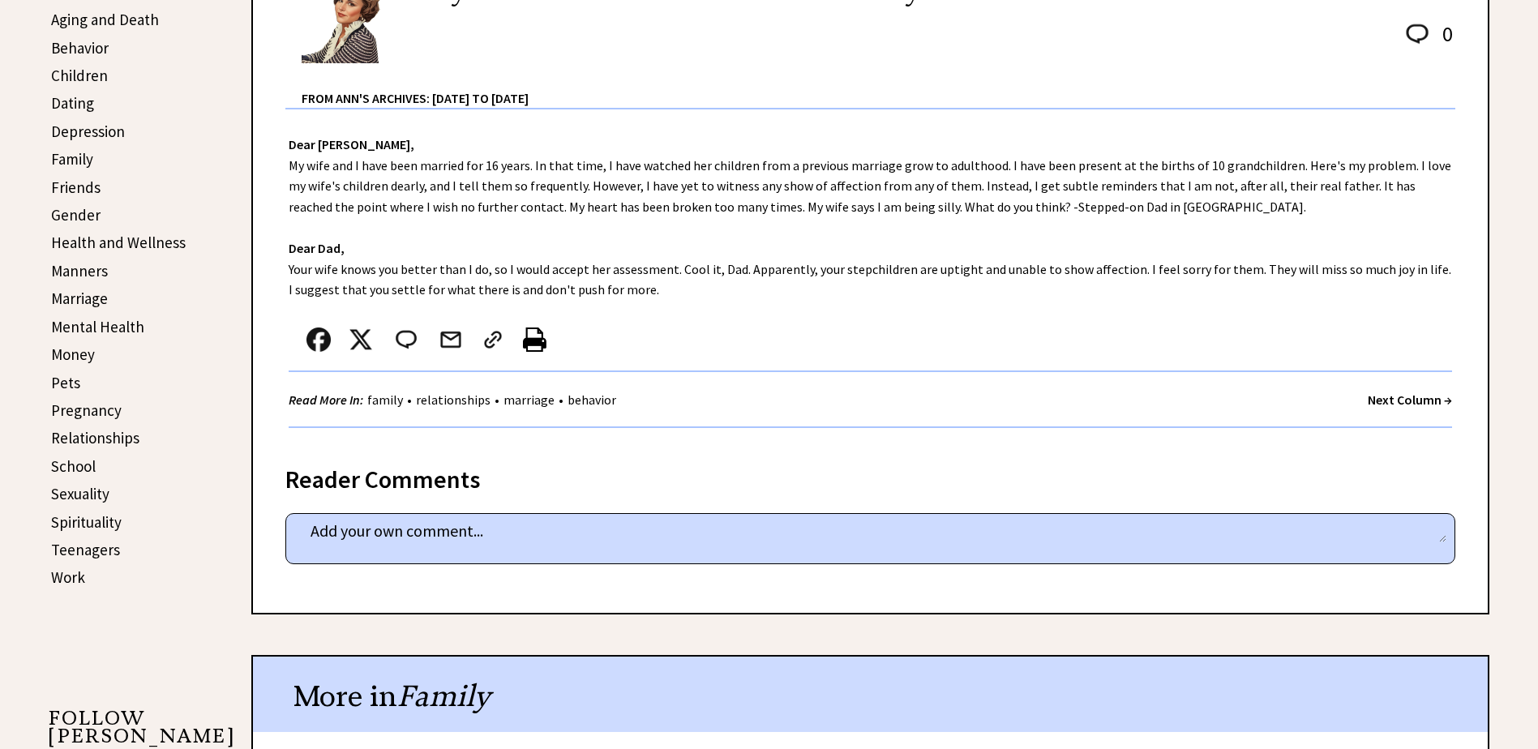
scroll to position [486, 0]
click at [1405, 399] on strong "Next Column →" at bounding box center [1410, 399] width 84 height 16
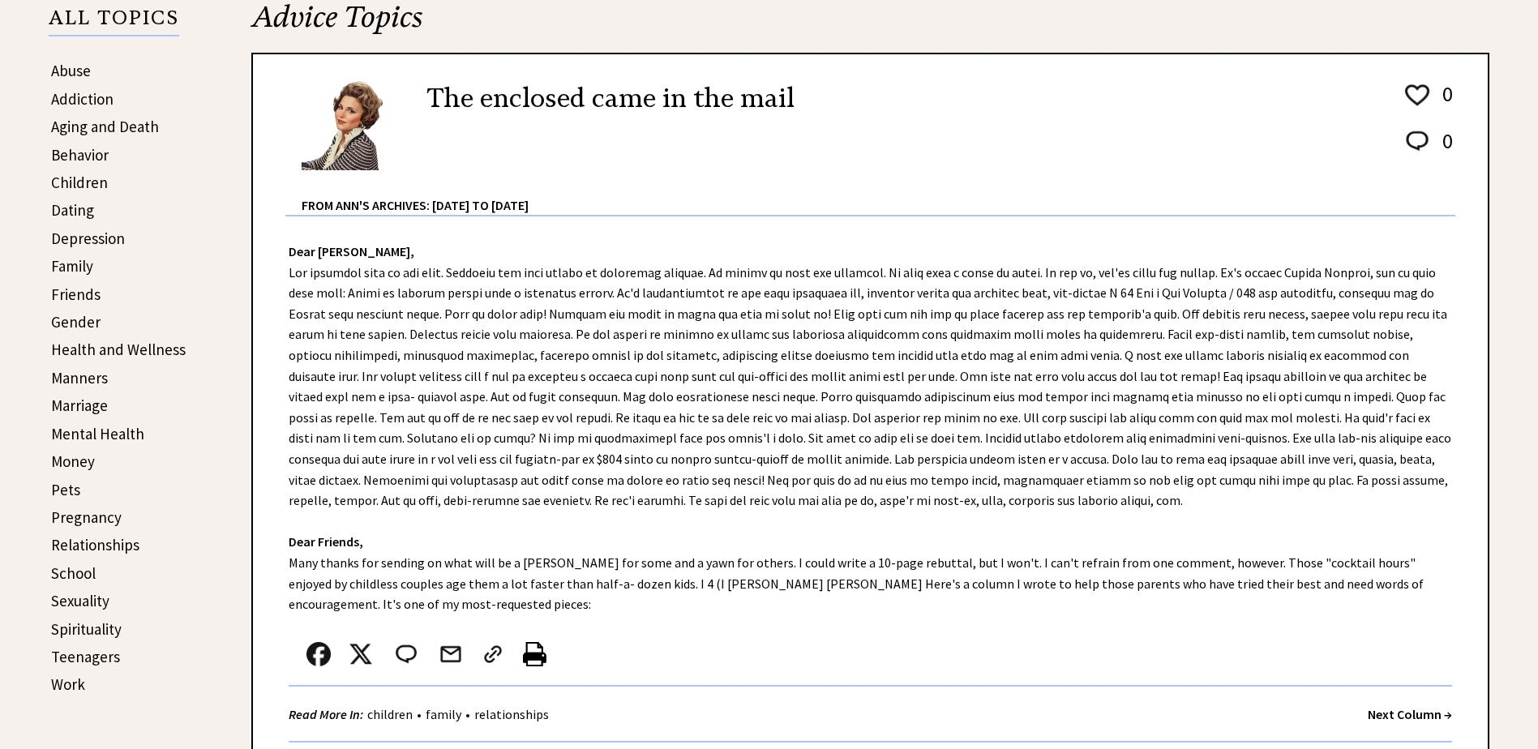
scroll to position [405, 0]
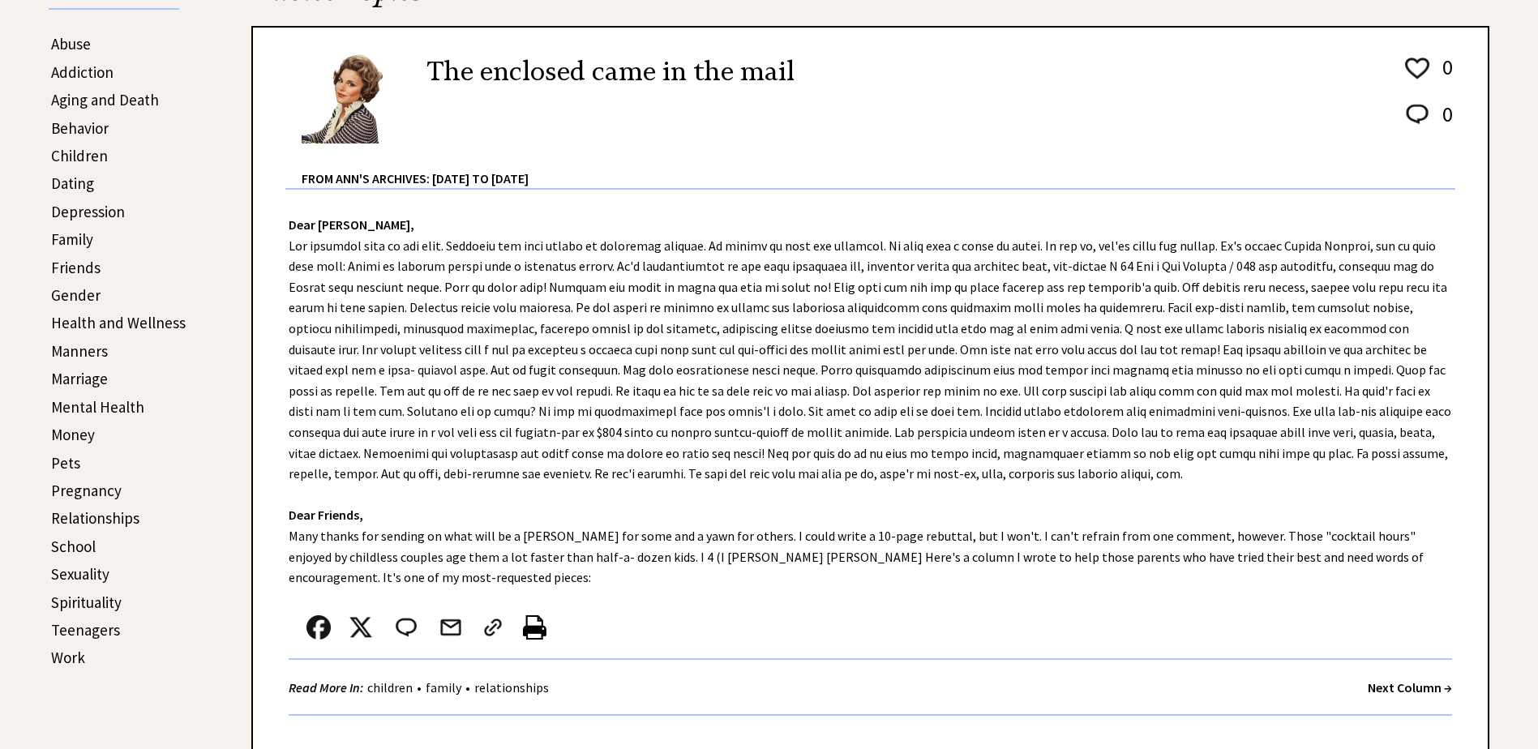
click at [1386, 685] on strong "Next Column →" at bounding box center [1410, 687] width 84 height 16
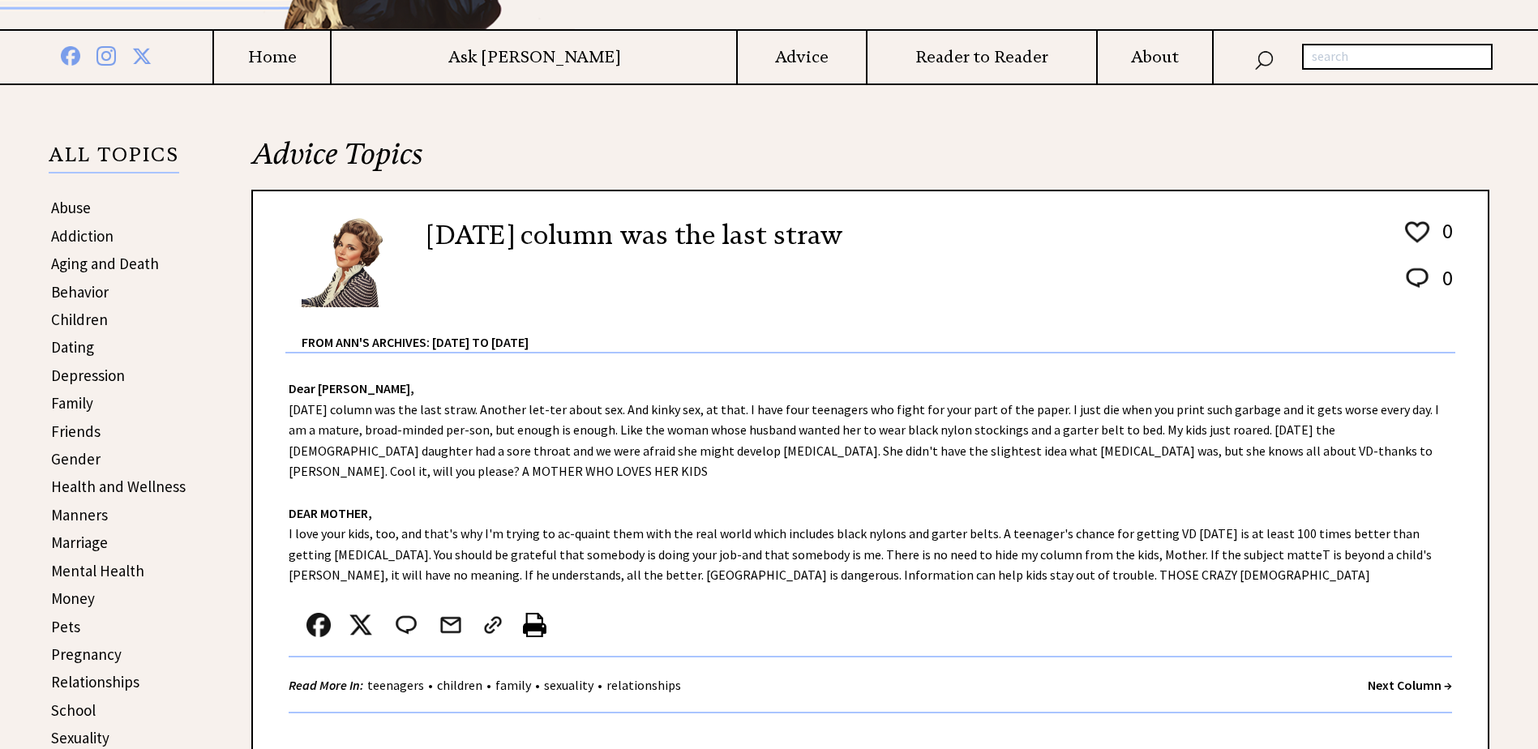
scroll to position [243, 0]
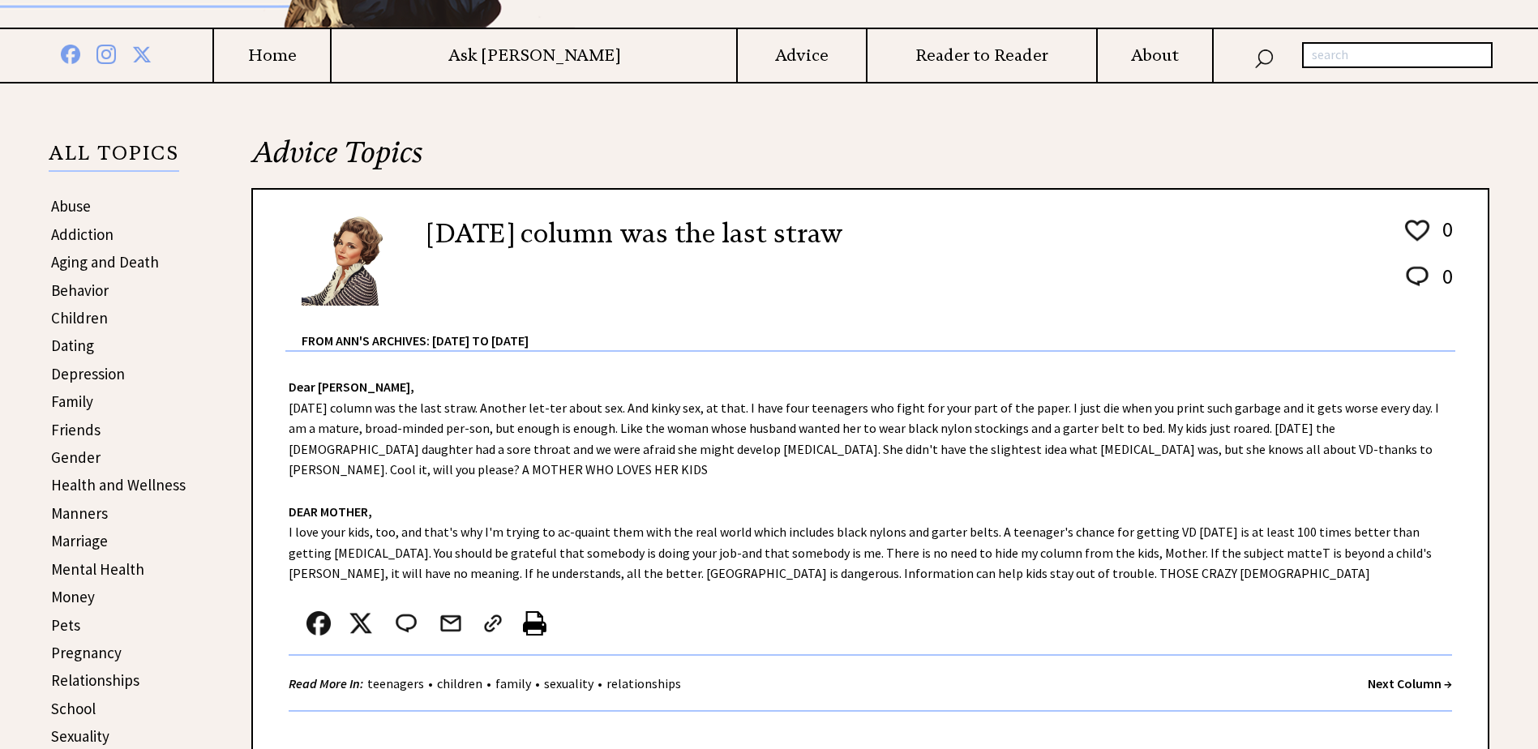
click at [1384, 684] on strong "Next Column →" at bounding box center [1410, 683] width 84 height 16
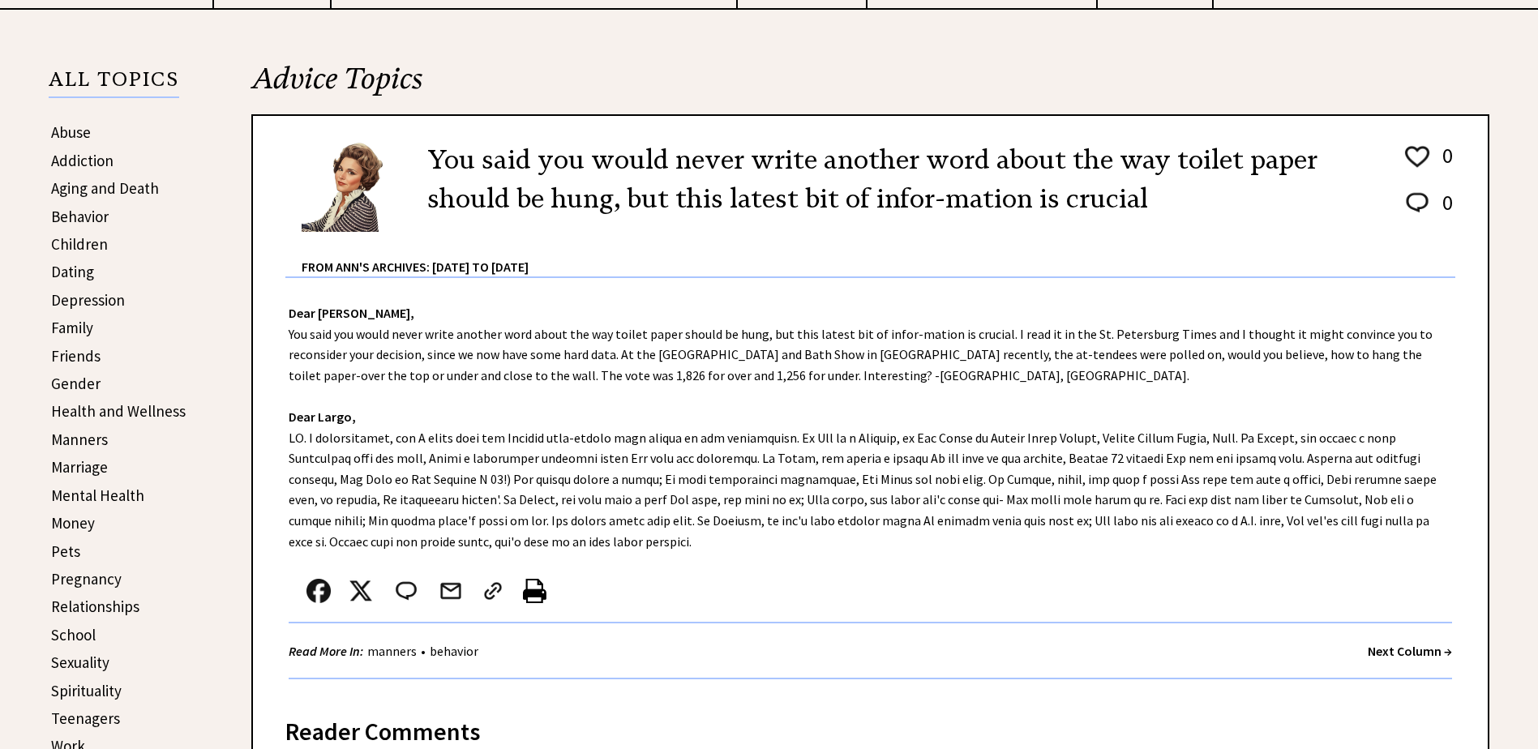
scroll to position [324, 0]
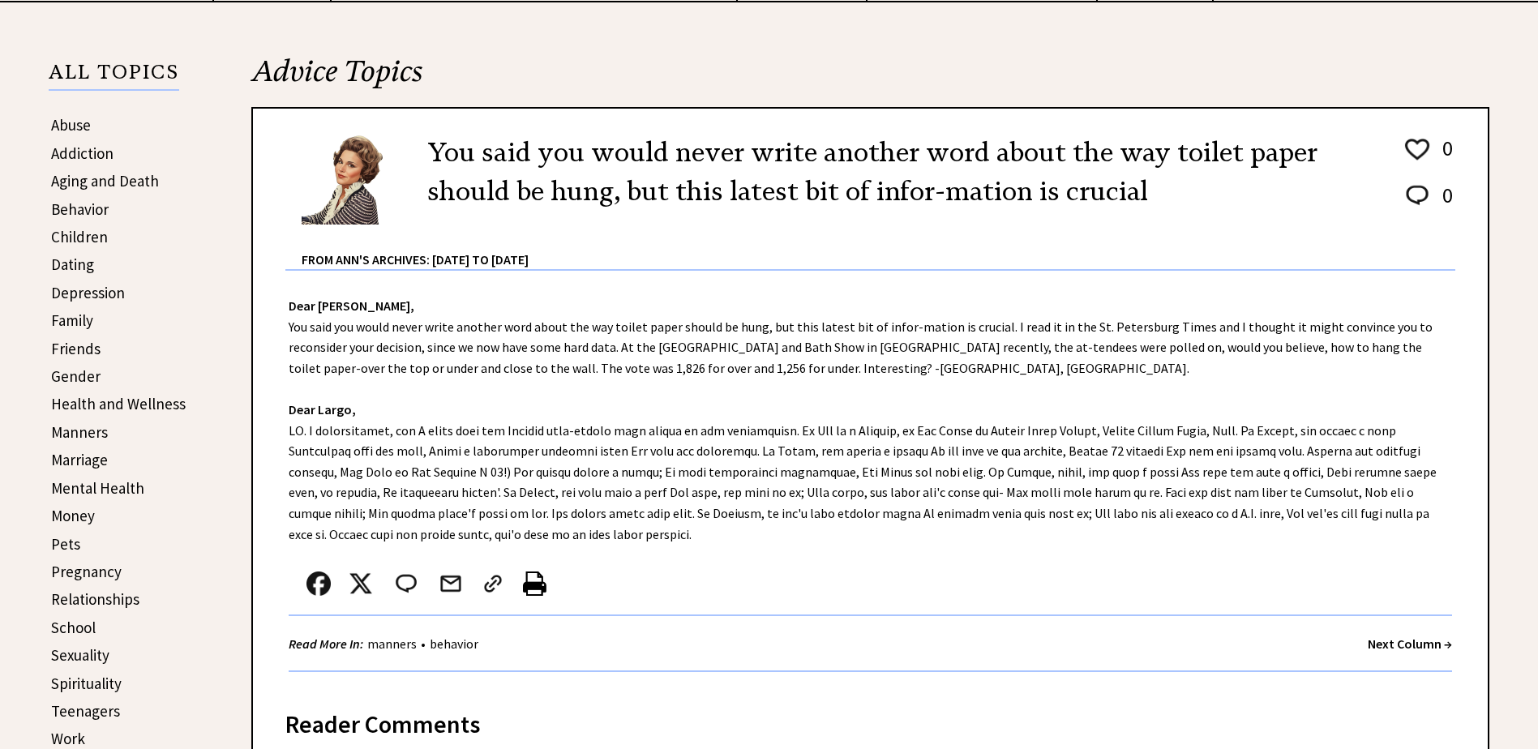
click at [79, 573] on link "Pregnancy" at bounding box center [86, 571] width 71 height 19
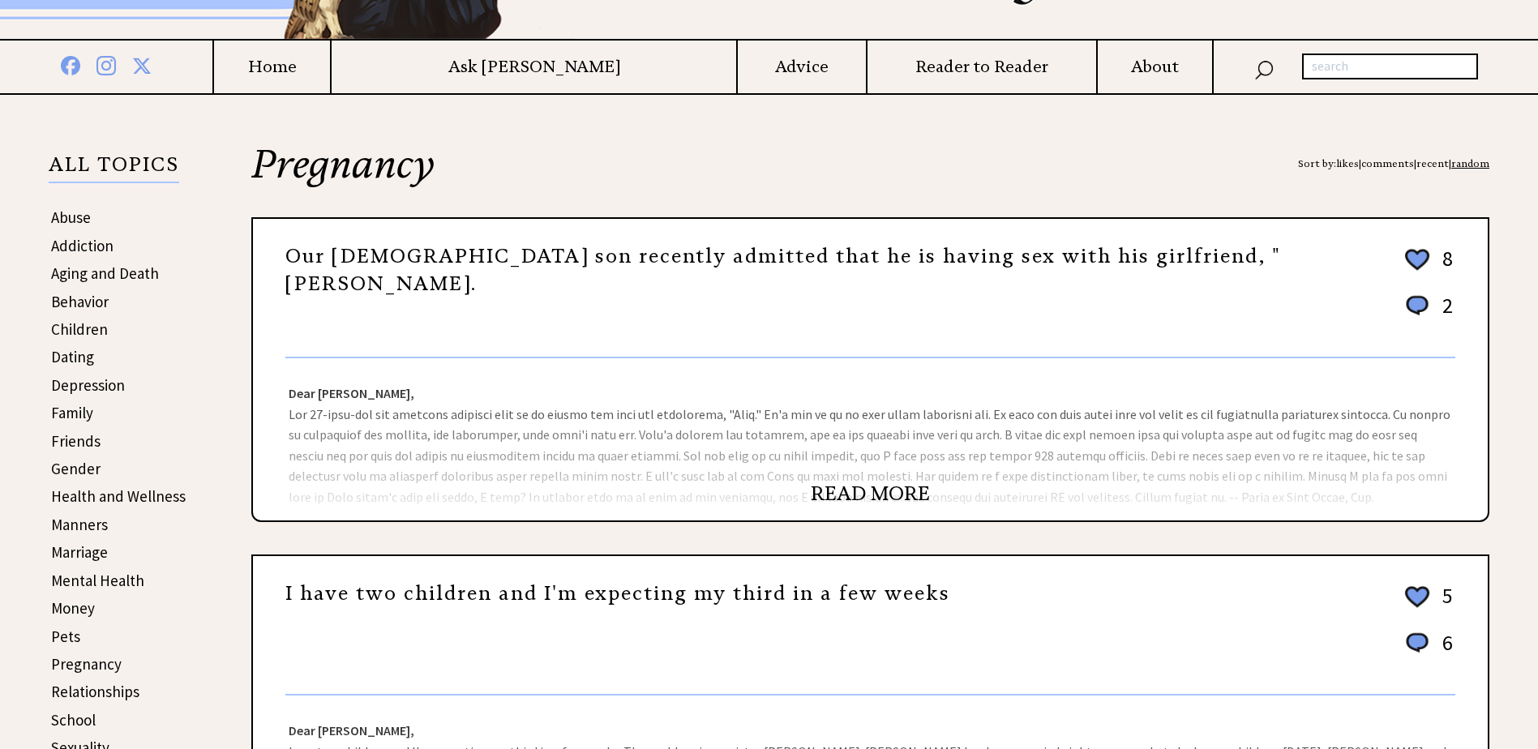
scroll to position [243, 0]
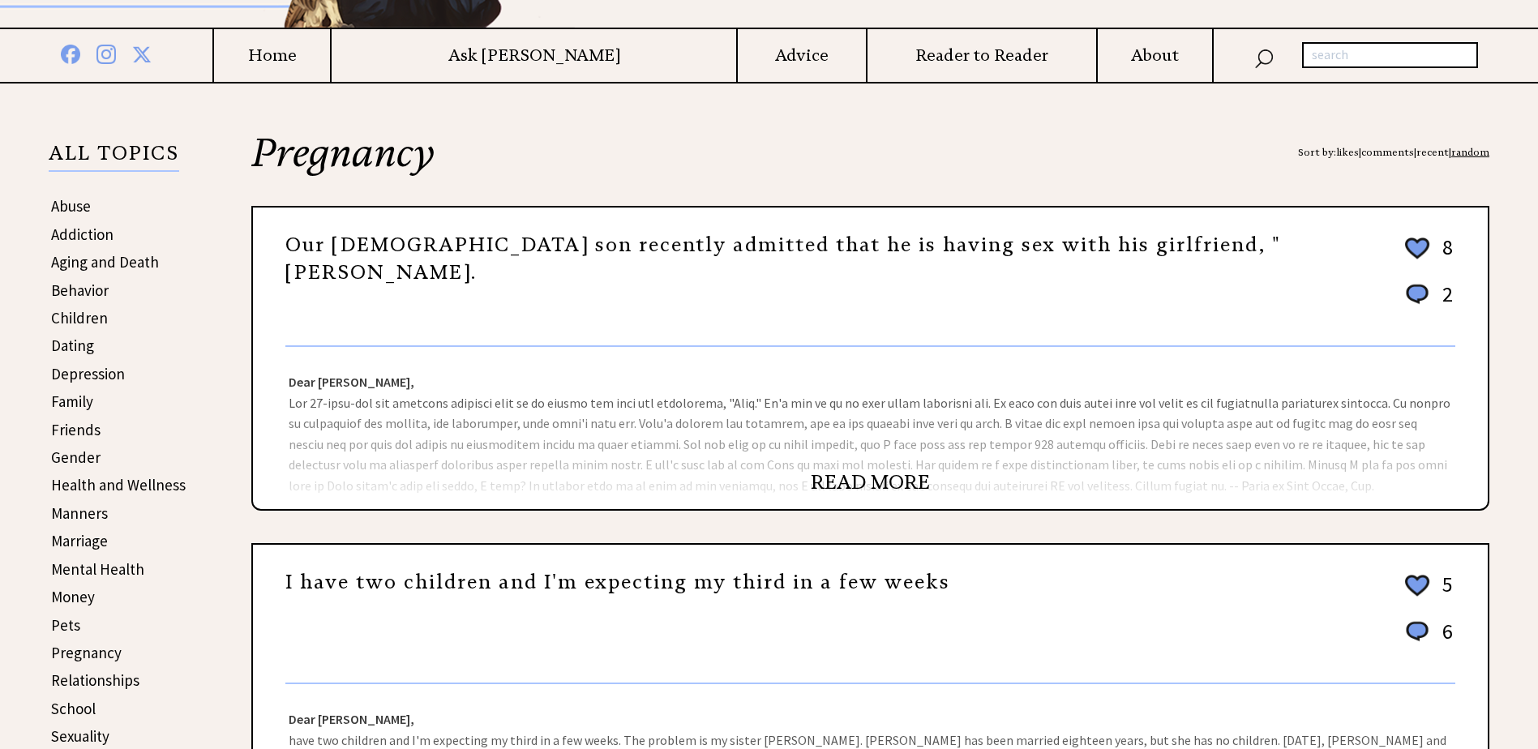
click at [851, 480] on link "READ MORE" at bounding box center [870, 482] width 119 height 24
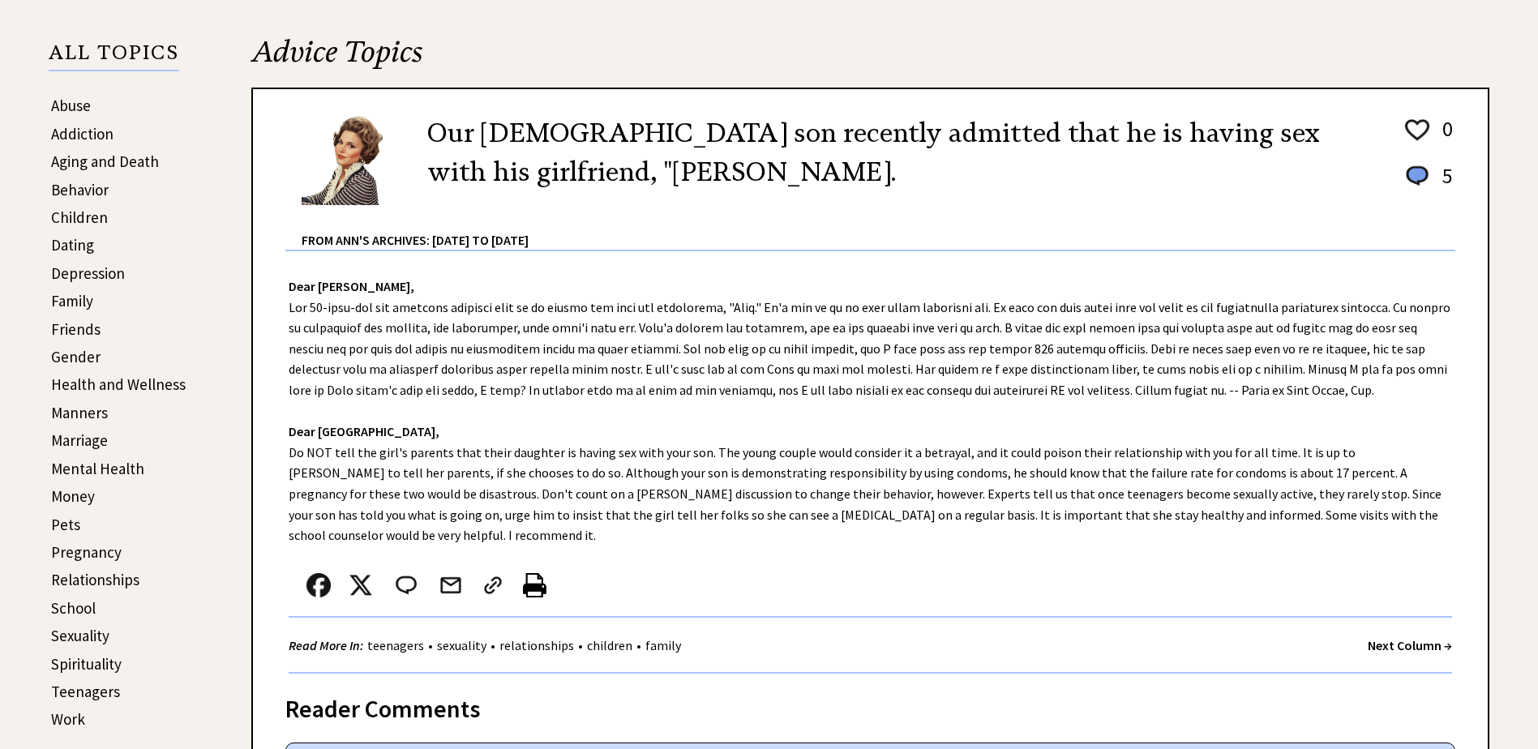
scroll to position [324, 0]
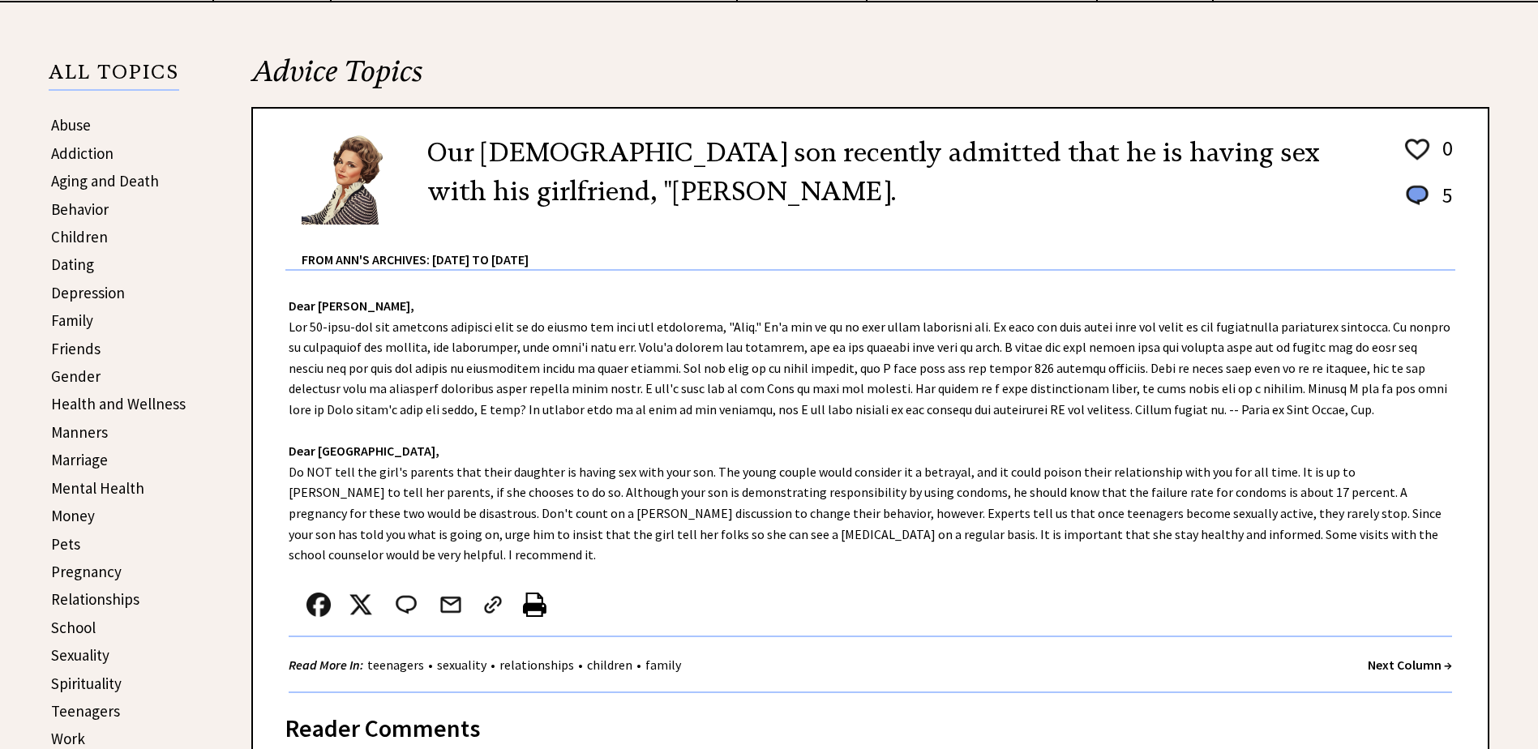
click at [1390, 657] on strong "Next Column →" at bounding box center [1410, 665] width 84 height 16
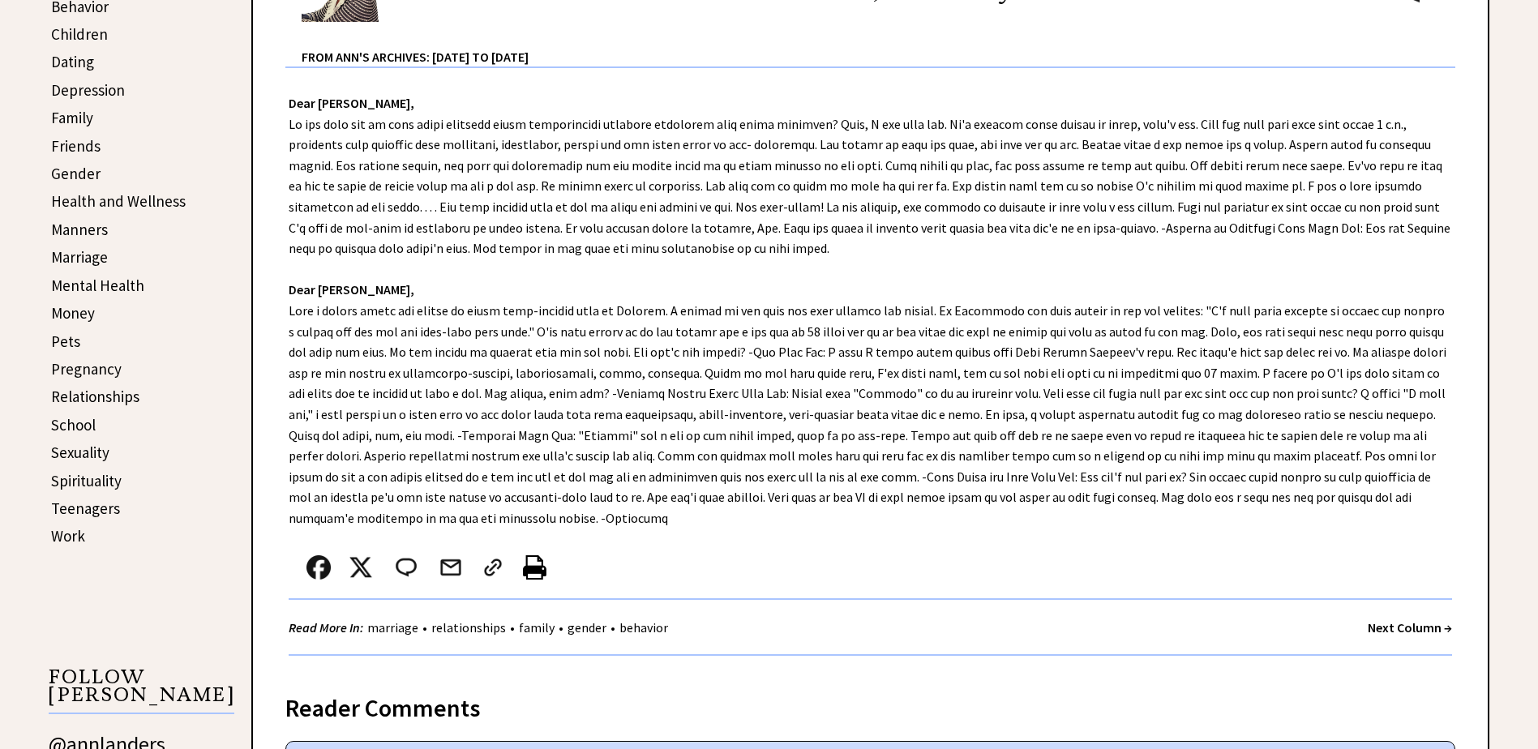
scroll to position [568, 0]
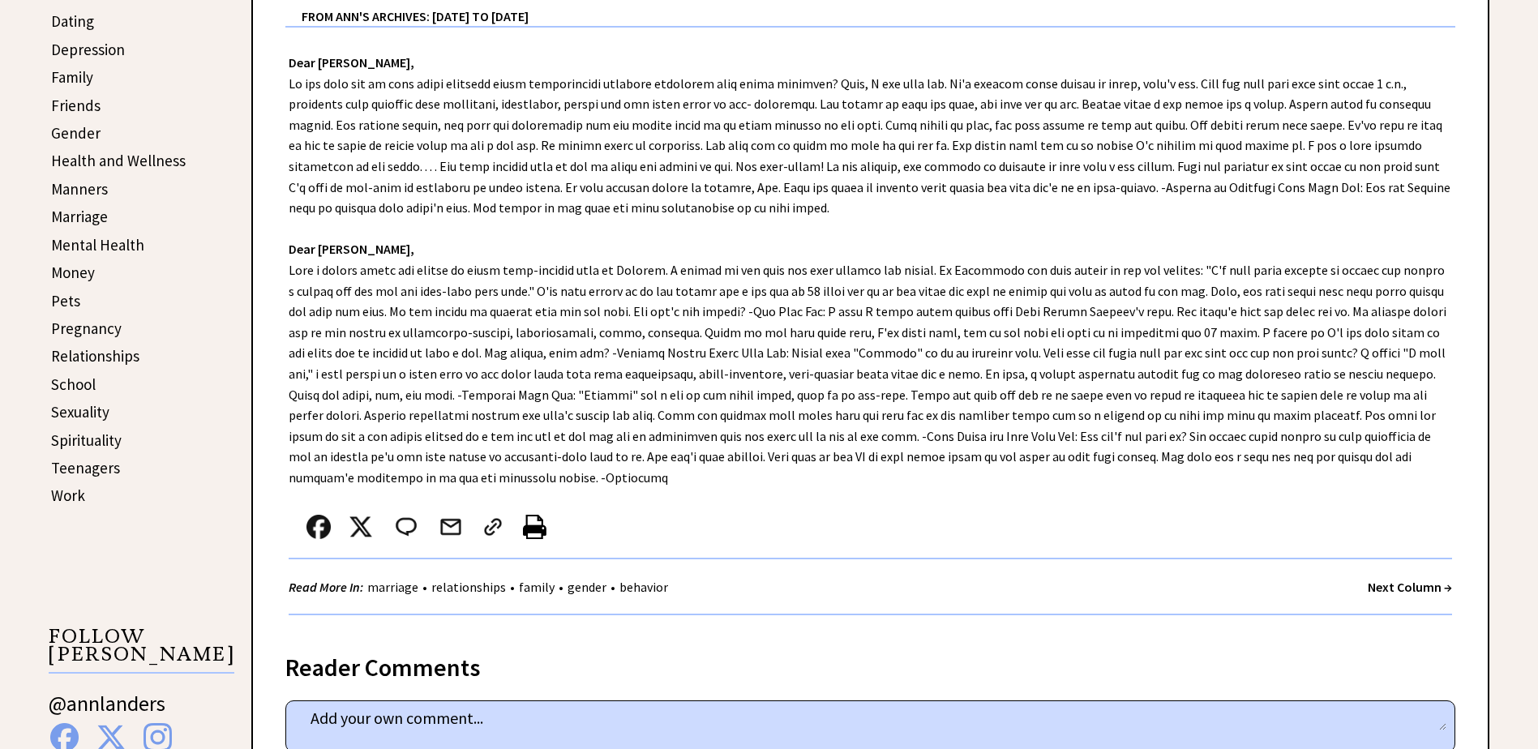
click at [1387, 582] on strong "Next Column →" at bounding box center [1410, 587] width 84 height 16
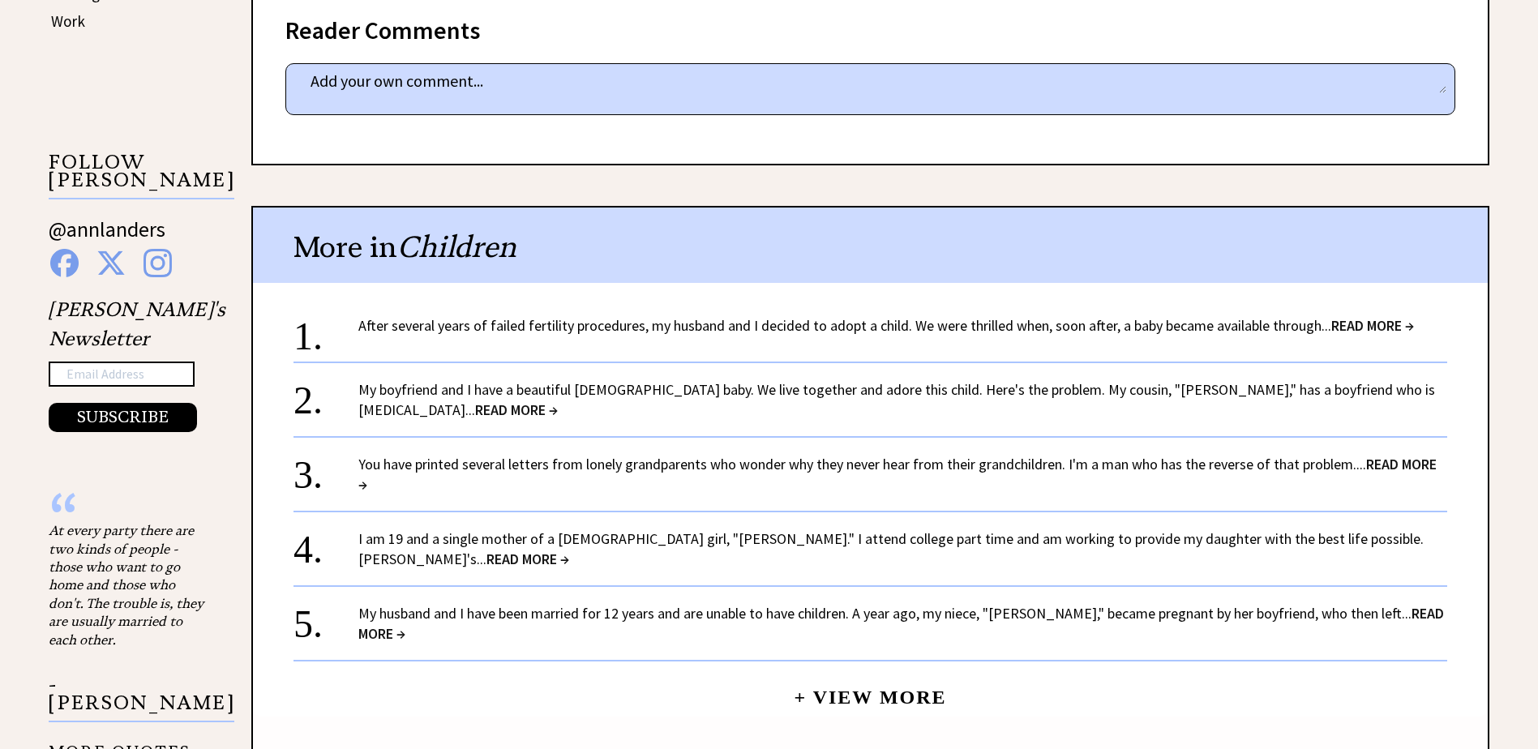
scroll to position [1054, 0]
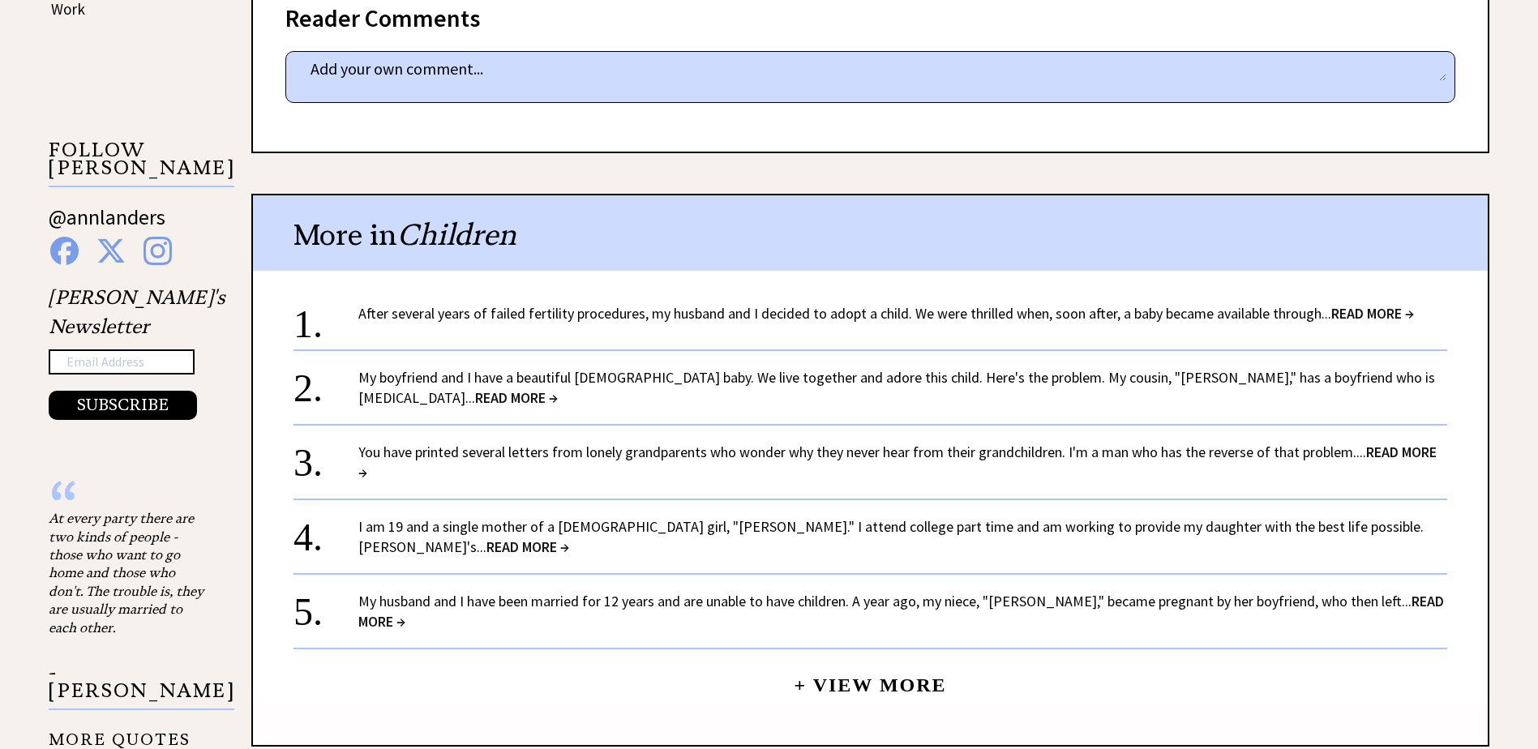
click at [1396, 443] on span "READ MORE →" at bounding box center [897, 462] width 1078 height 39
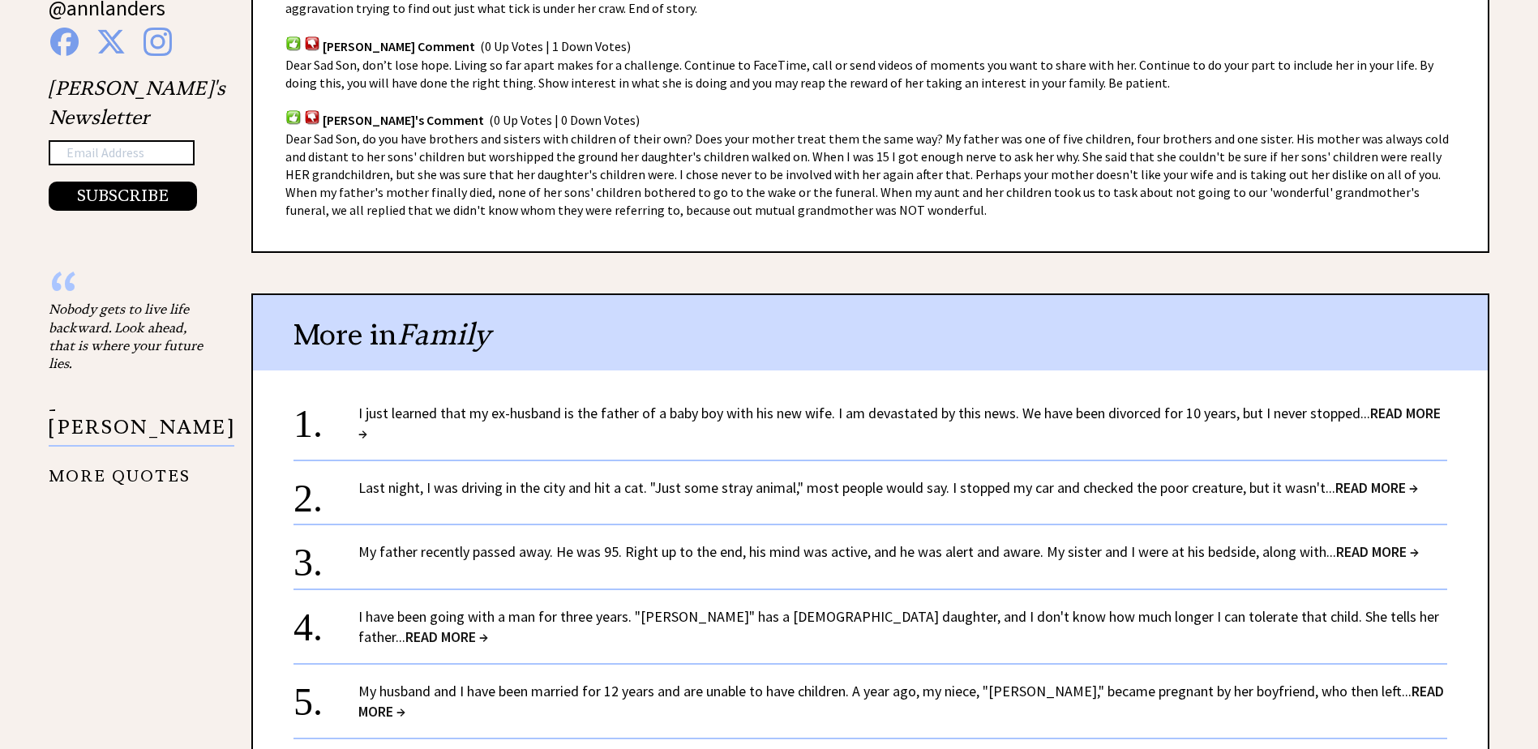
scroll to position [1297, 0]
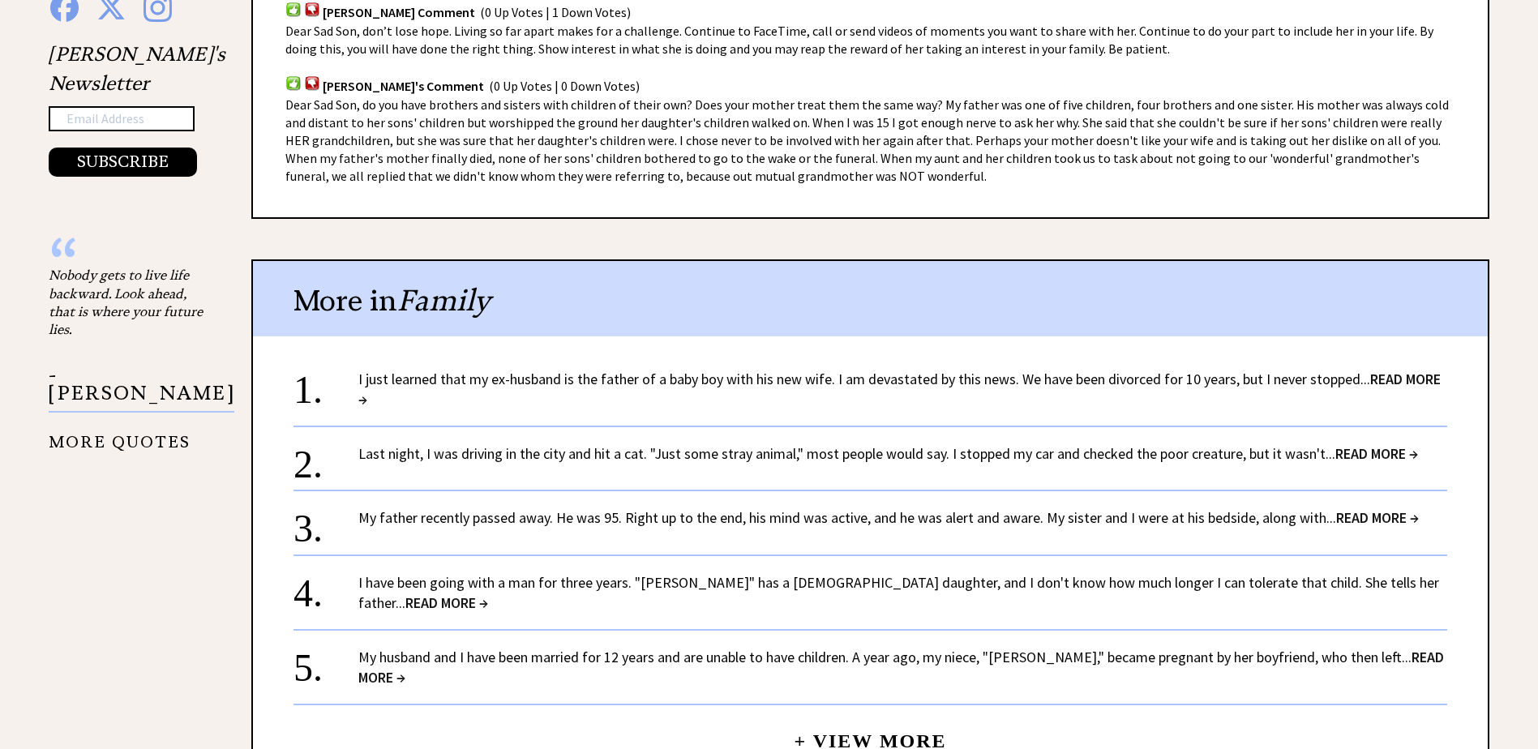
click at [477, 453] on link "Last night, I was driving in the city and hit a cat. "Just some stray animal," …" at bounding box center [888, 453] width 1060 height 19
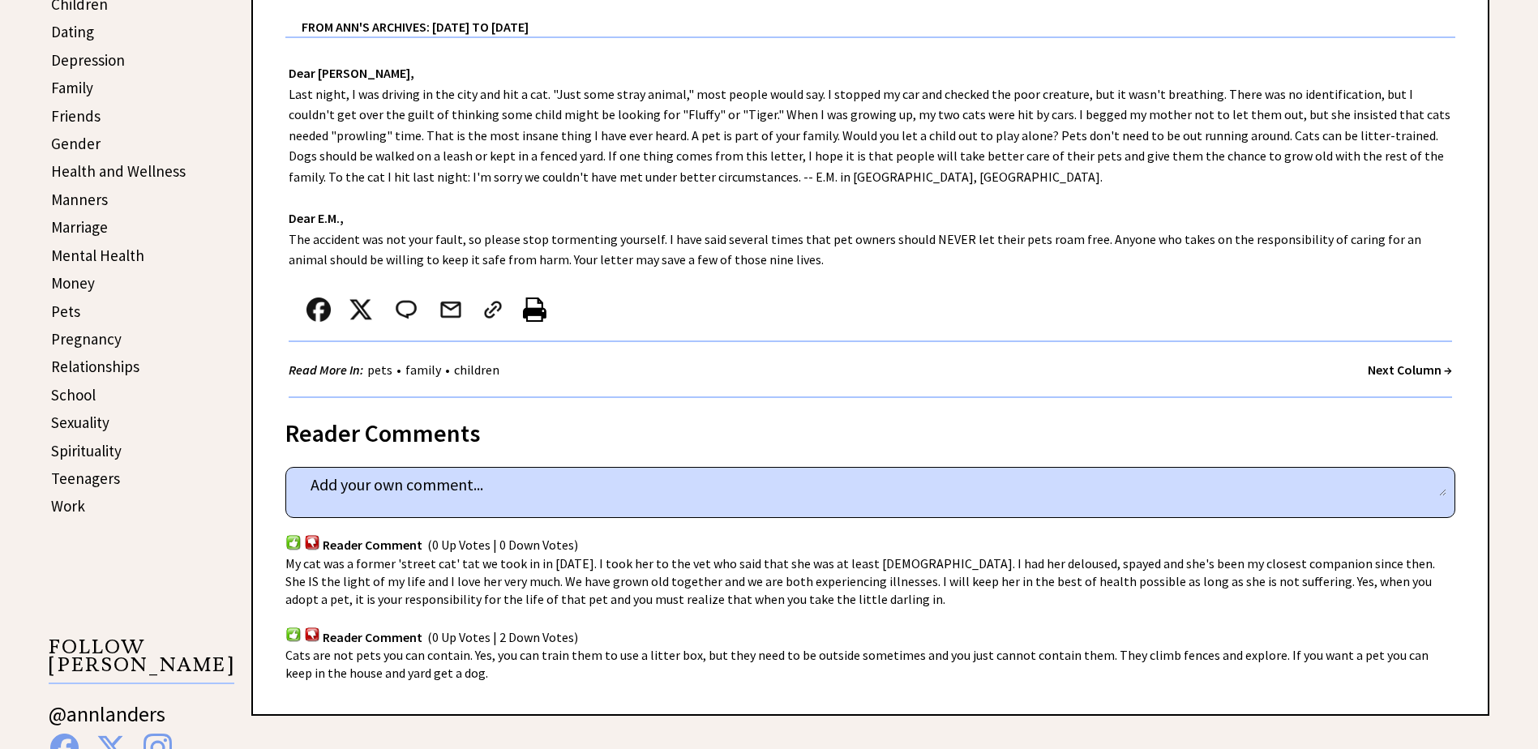
scroll to position [568, 0]
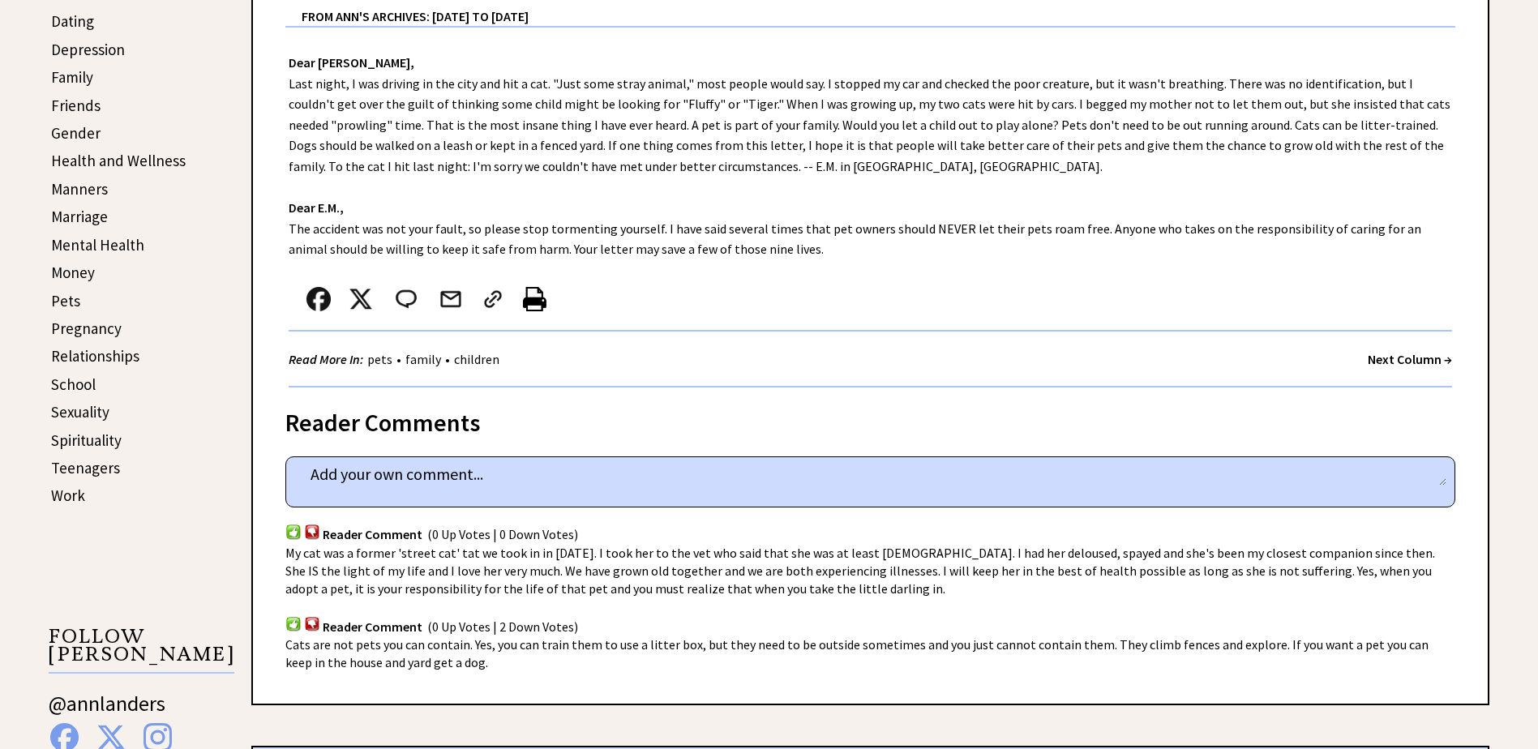
click at [1382, 362] on strong "Next Column →" at bounding box center [1410, 359] width 84 height 16
